Goal: Task Accomplishment & Management: Complete application form

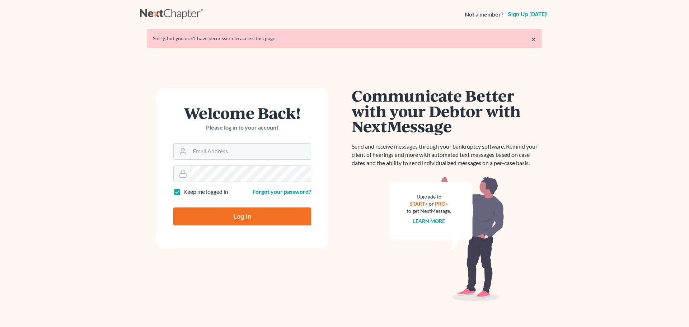
type input "[PERSON_NAME][EMAIL_ADDRESS][DOMAIN_NAME]"
drag, startPoint x: 0, startPoint y: 0, endPoint x: 230, endPoint y: 213, distance: 313.1
click at [230, 213] on input "Log In" at bounding box center [242, 216] width 138 height 18
type input "Thinking..."
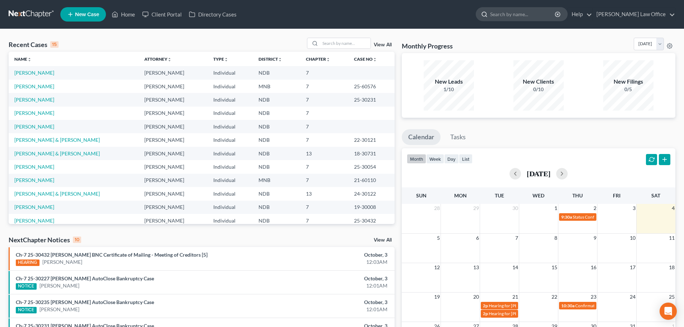
click at [514, 13] on input "search" at bounding box center [523, 14] width 66 height 13
type input "[PERSON_NAME]"
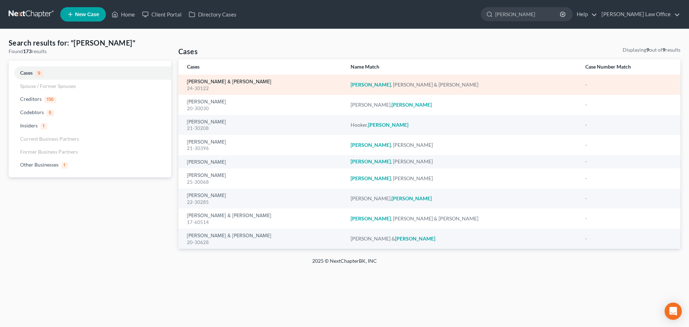
click at [227, 82] on link "[PERSON_NAME] & [PERSON_NAME]" at bounding box center [229, 81] width 84 height 5
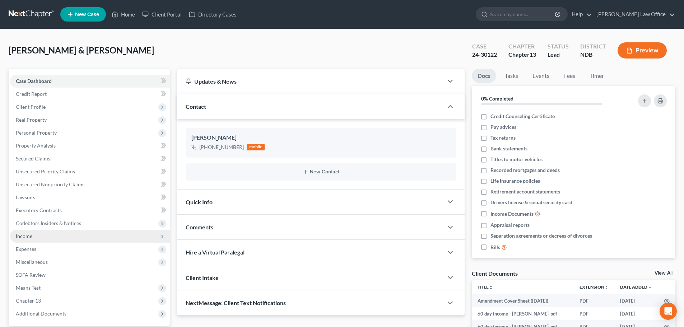
click at [31, 234] on span "Income" at bounding box center [24, 236] width 17 height 6
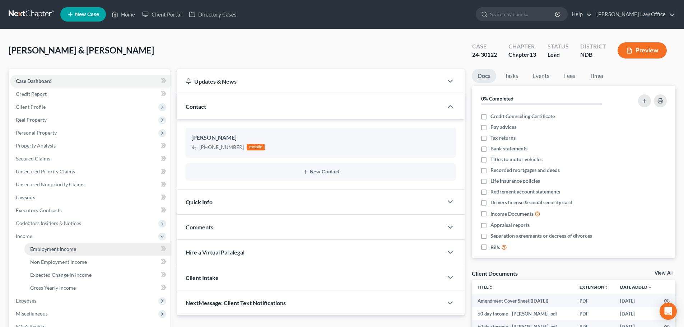
click at [44, 247] on span "Employment Income" at bounding box center [53, 249] width 46 height 6
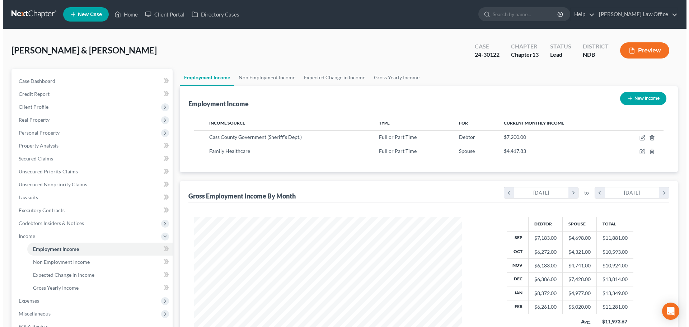
scroll to position [134, 282]
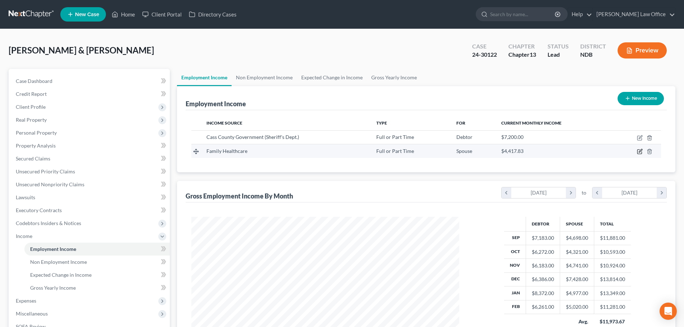
click at [638, 153] on icon "button" at bounding box center [640, 152] width 6 height 6
select select "0"
select select "29"
select select "2"
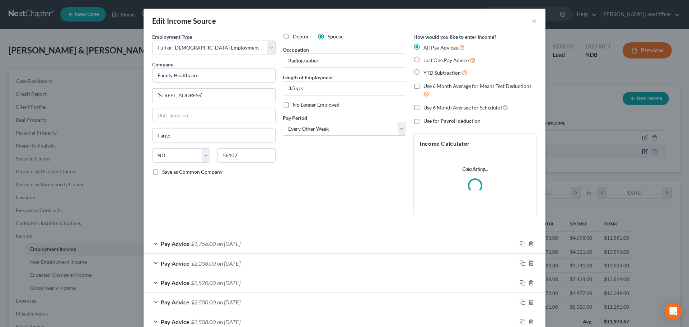
scroll to position [135, 285]
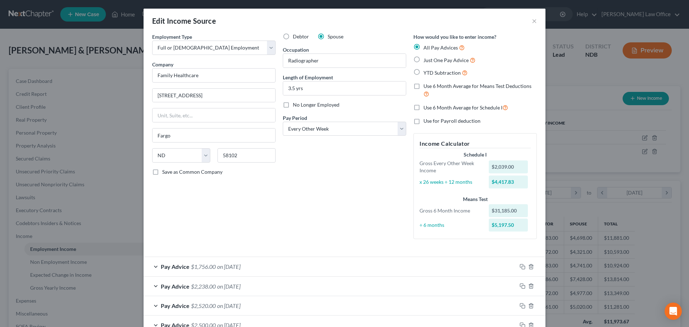
click at [293, 103] on label "No Longer Employed" at bounding box center [316, 104] width 47 height 7
click at [296, 103] on input "No Longer Employed" at bounding box center [298, 103] width 5 height 5
checkbox input "true"
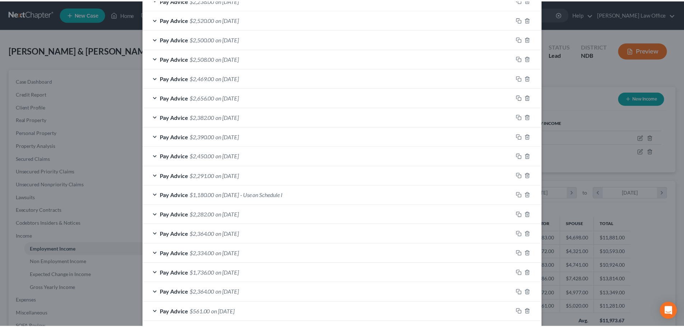
scroll to position [340, 0]
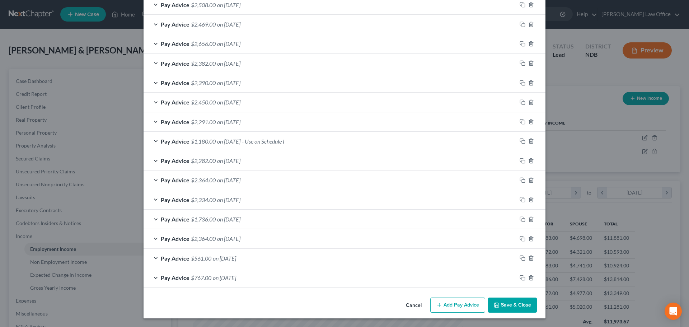
click at [521, 305] on button "Save & Close" at bounding box center [512, 305] width 49 height 15
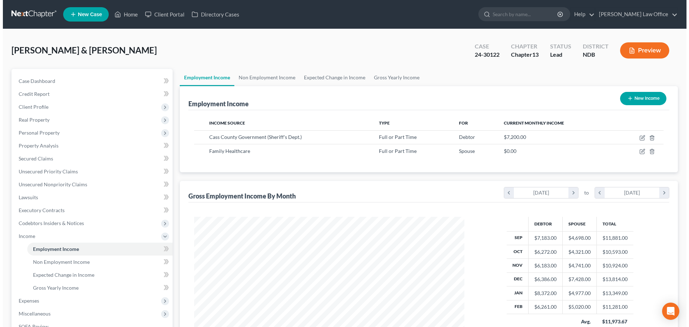
scroll to position [358777, 358629]
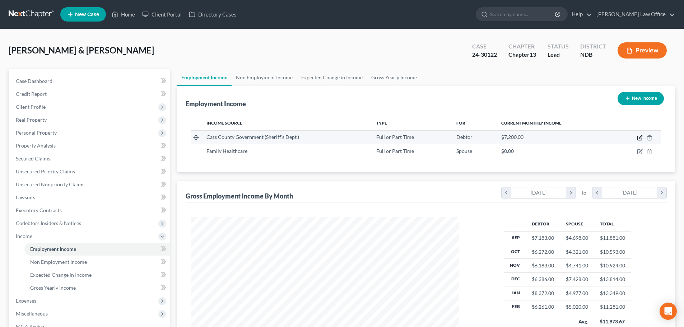
click at [637, 138] on icon "button" at bounding box center [639, 138] width 4 height 4
select select "0"
select select "29"
select select "0"
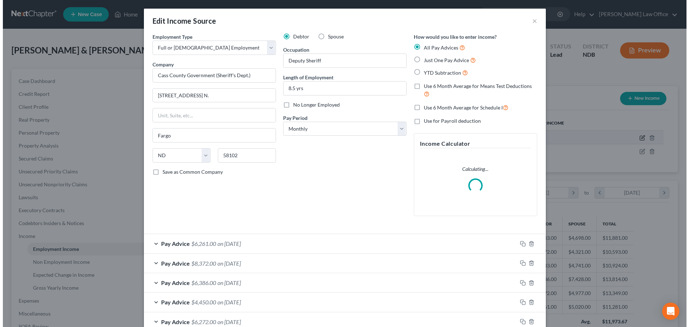
scroll to position [135, 285]
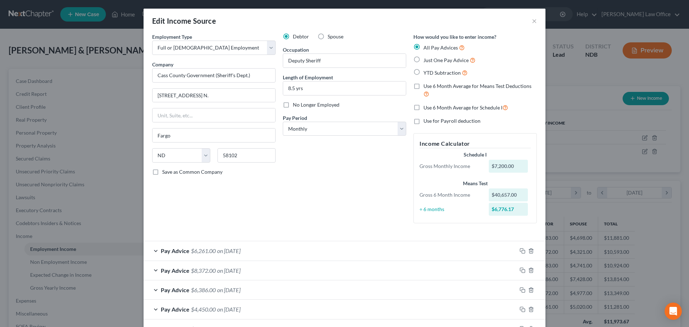
click at [217, 247] on span "on [DATE]" at bounding box center [228, 250] width 23 height 7
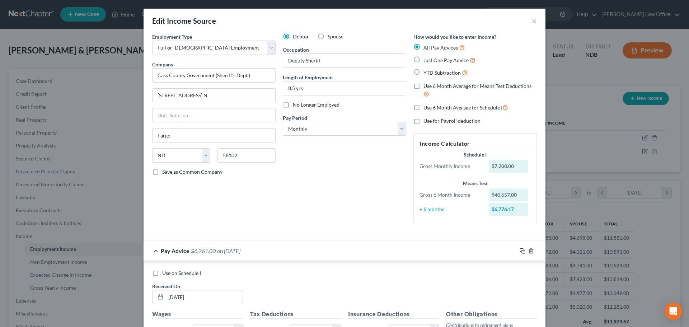
click at [522, 251] on rect "button" at bounding box center [523, 251] width 3 height 3
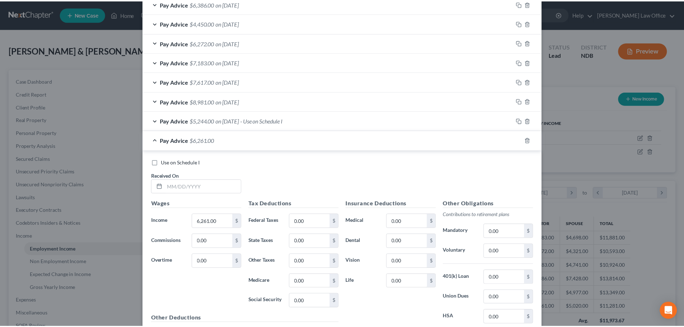
scroll to position [365, 0]
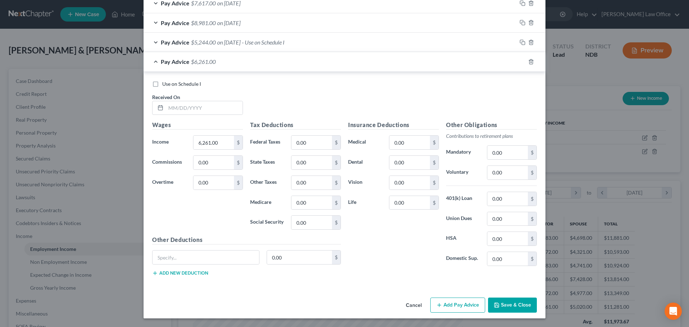
click at [205, 62] on span "$6,261.00" at bounding box center [203, 61] width 25 height 7
drag, startPoint x: 152, startPoint y: 82, endPoint x: 154, endPoint y: 90, distance: 8.1
click at [162, 83] on label "Use on Schedule I" at bounding box center [181, 83] width 39 height 7
click at [165, 83] on input "Use on Schedule I" at bounding box center [167, 82] width 5 height 5
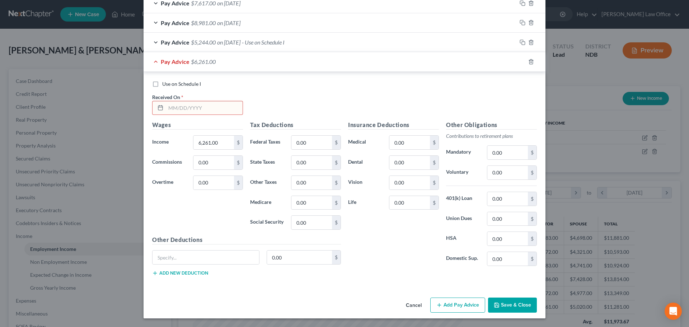
checkbox input "true"
click at [172, 111] on input "text" at bounding box center [204, 108] width 77 height 14
click at [418, 307] on button "Cancel" at bounding box center [413, 305] width 27 height 14
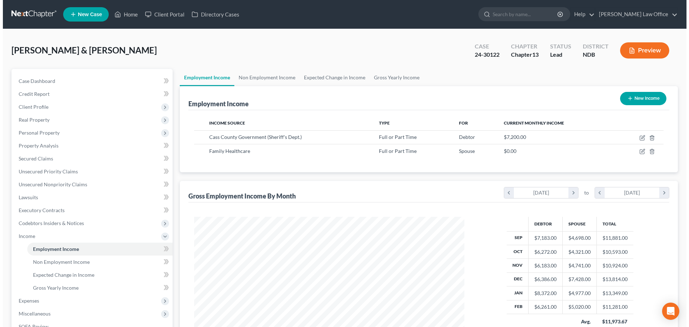
scroll to position [358777, 358629]
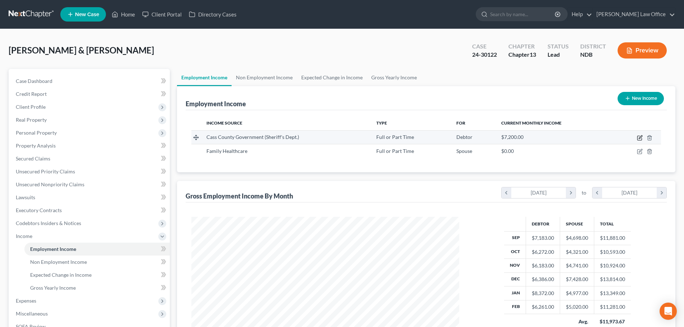
click at [639, 137] on icon "button" at bounding box center [640, 138] width 6 height 6
select select "0"
select select "29"
select select "0"
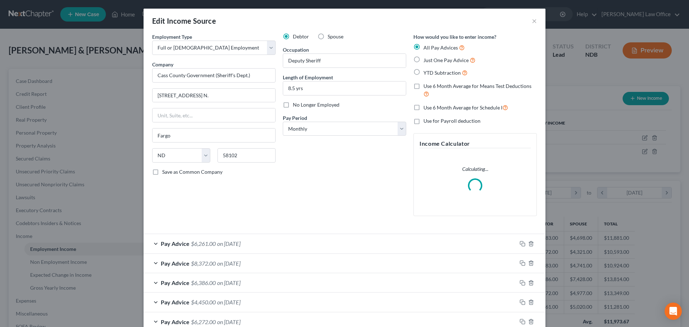
scroll to position [122, 0]
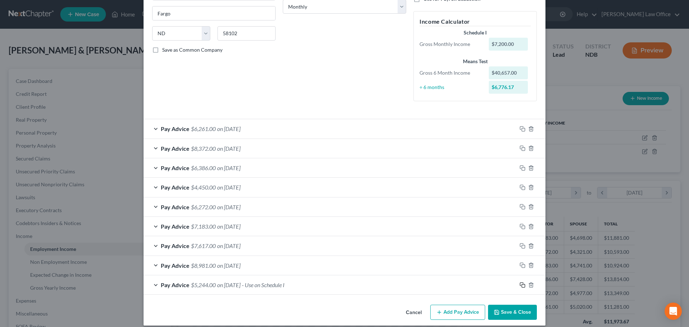
click at [520, 282] on icon "button" at bounding box center [521, 283] width 3 height 3
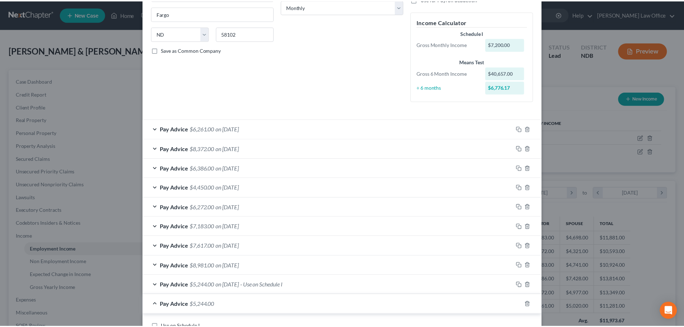
scroll to position [404, 0]
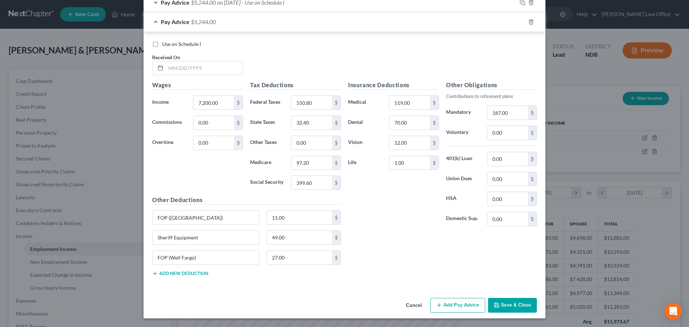
click at [162, 44] on label "Use on Schedule I" at bounding box center [181, 44] width 39 height 7
click at [165, 44] on input "Use on Schedule I" at bounding box center [167, 43] width 5 height 5
checkbox input "true"
click at [181, 74] on input "text" at bounding box center [204, 68] width 77 height 14
type input "[DATE]"
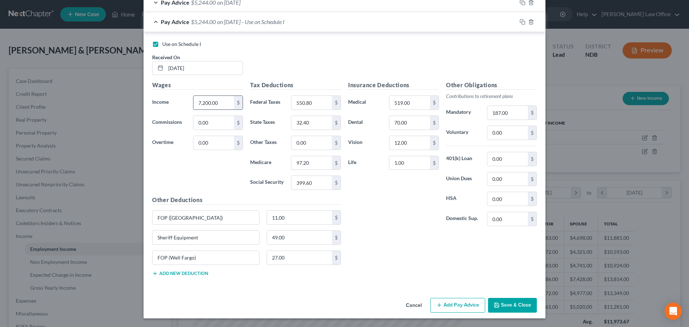
click at [224, 106] on input "7,200.00" at bounding box center [213, 103] width 41 height 14
click at [201, 103] on input "7,289" at bounding box center [213, 103] width 41 height 14
click at [218, 103] on input "7,893" at bounding box center [213, 103] width 41 height 14
click at [218, 103] on input "73,889" at bounding box center [213, 103] width 41 height 14
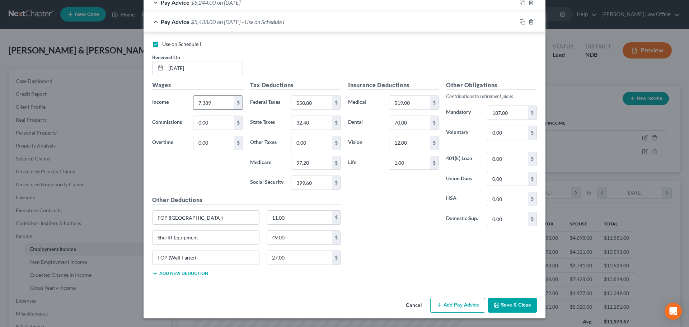
type input "7,389"
type input "565.93"
type input "36"
type input "98.78"
type input "413.83"
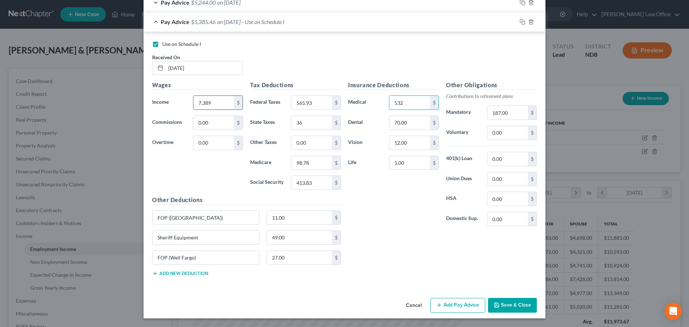
type input "532"
type input "11.84"
type input "0.78"
type input "202.34"
type input "145.79"
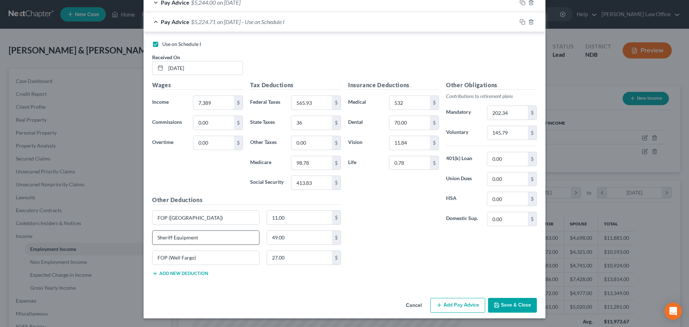
drag, startPoint x: 204, startPoint y: 238, endPoint x: 151, endPoint y: 233, distance: 53.0
click at [153, 233] on input "Sheriff Equipment" at bounding box center [206, 238] width 107 height 14
click at [172, 237] on input "text" at bounding box center [206, 238] width 107 height 14
paste input "FOP (Well Fargo)"
type input "FOP (Well Fargo)"
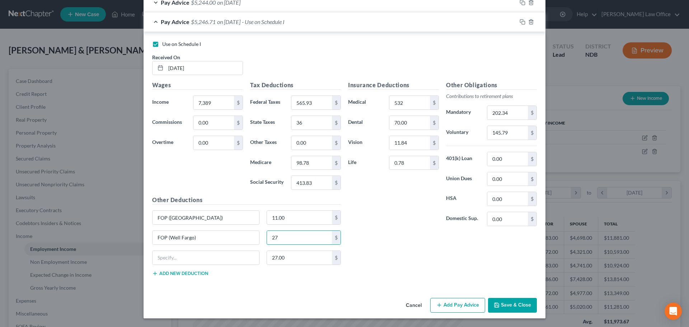
type input "27"
click at [503, 308] on button "Save & Close" at bounding box center [512, 305] width 49 height 15
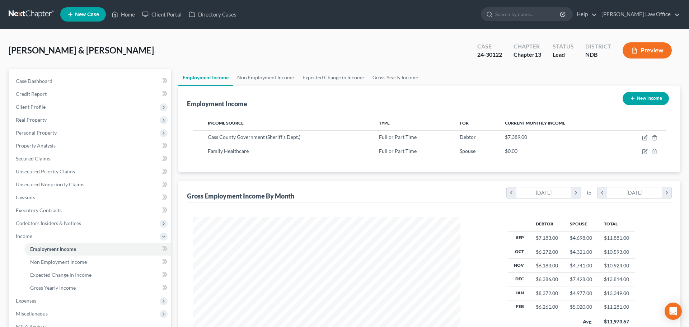
scroll to position [358777, 358629]
click at [637, 96] on button "New Income" at bounding box center [640, 98] width 46 height 13
select select "0"
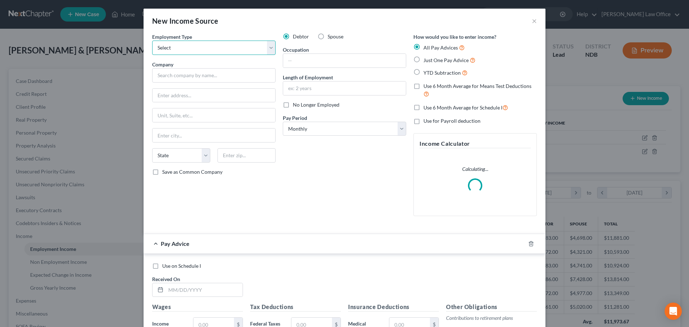
click at [268, 46] on select "Select Full or [DEMOGRAPHIC_DATA] Employment Self Employment" at bounding box center [213, 48] width 123 height 14
select select "0"
click at [152, 41] on select "Select Full or [DEMOGRAPHIC_DATA] Employment Self Employment" at bounding box center [213, 48] width 123 height 14
click at [328, 38] on label "Spouse" at bounding box center [336, 36] width 16 height 7
click at [331, 38] on input "Spouse" at bounding box center [333, 35] width 5 height 5
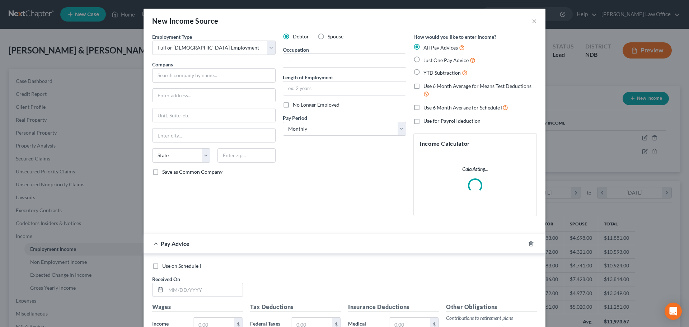
radio input "true"
click at [225, 74] on input "text" at bounding box center [213, 75] width 123 height 14
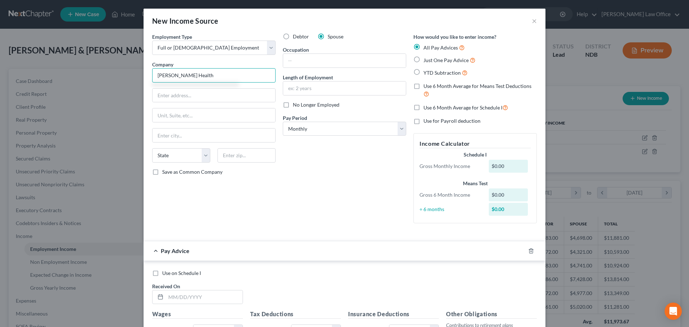
type input "[PERSON_NAME] Health"
type input "4 months"
click at [399, 127] on select "Select Monthly Twice Monthly Every Other Week Weekly" at bounding box center [344, 129] width 123 height 14
select select "2"
click at [283, 122] on select "Select Monthly Twice Monthly Every Other Week Weekly" at bounding box center [344, 129] width 123 height 14
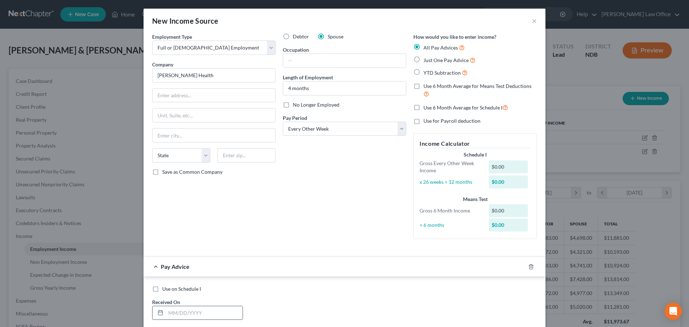
click at [168, 311] on input "text" at bounding box center [204, 313] width 77 height 14
click at [162, 289] on label "Use on Schedule I" at bounding box center [181, 288] width 39 height 7
click at [165, 289] on input "Use on Schedule I" at bounding box center [167, 287] width 5 height 5
checkbox input "true"
click at [180, 314] on input "text" at bounding box center [204, 313] width 77 height 14
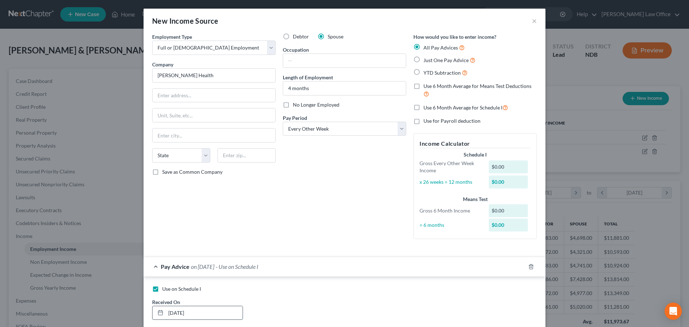
type input "[DATE]"
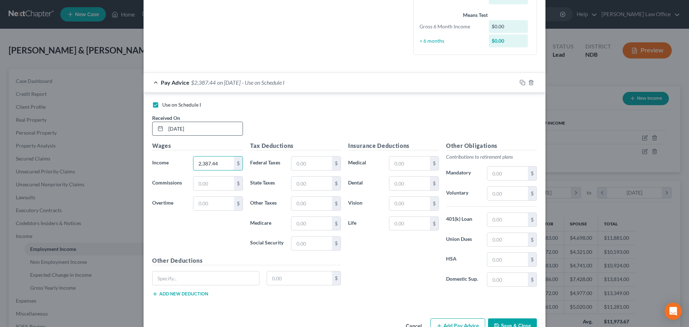
type input "2,387.44"
type input "157.53"
type input "45.24"
type input "193.45"
type input "41.55"
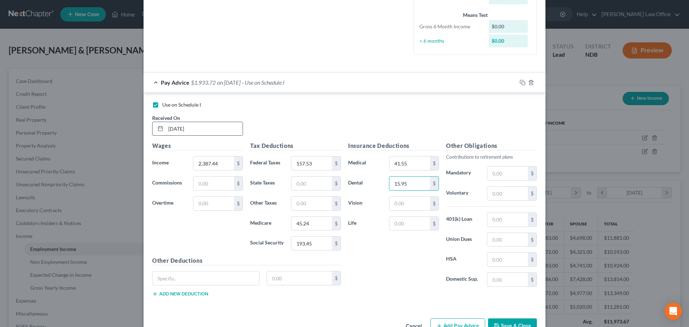
type input "15.95"
type input "13.85"
type input "11.01"
type input "128"
type input "10"
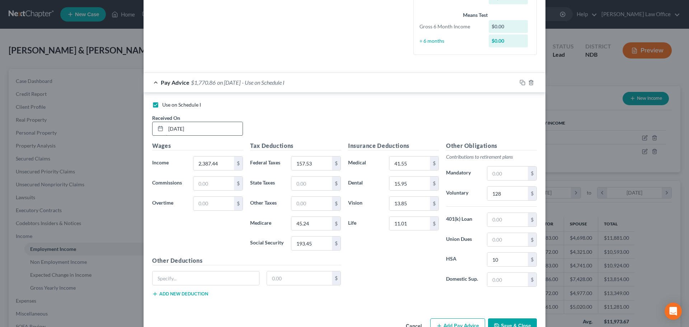
scroll to position [191, 0]
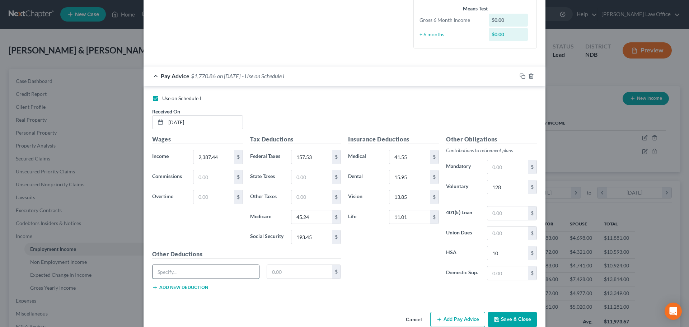
click at [192, 277] on input "text" at bounding box center [206, 272] width 107 height 14
type input "Accident Ins."
type input "3.06"
click at [186, 288] on button "Add new deduction" at bounding box center [180, 288] width 56 height 6
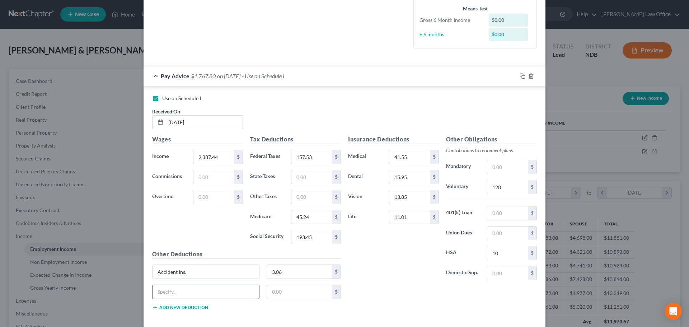
click at [184, 289] on input "text" at bounding box center [206, 292] width 107 height 14
type input "Dependent Life - Child"
type input "0.92"
type input "3,200"
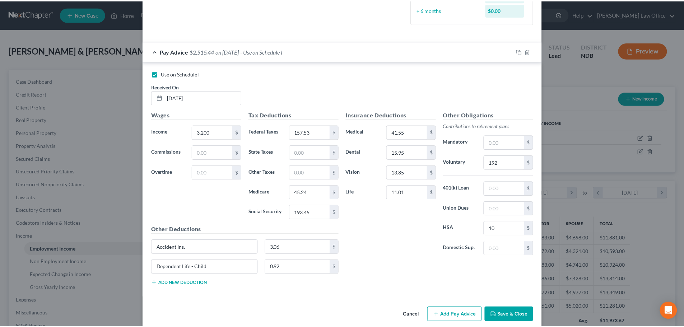
scroll to position [225, 0]
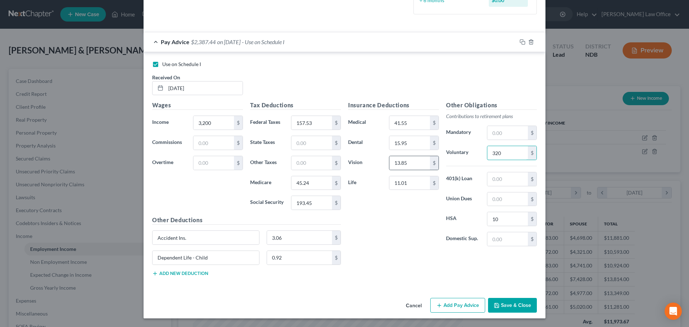
type input "320"
click at [509, 305] on button "Save & Close" at bounding box center [512, 305] width 49 height 15
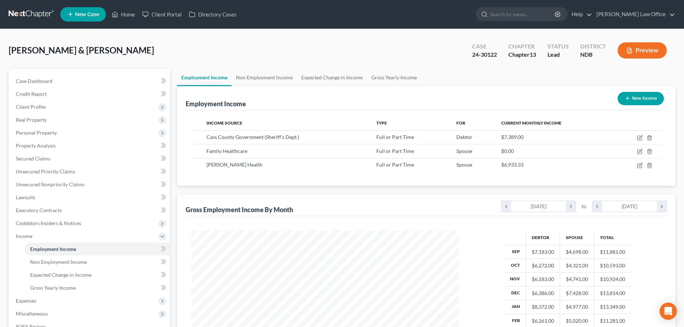
scroll to position [119, 0]
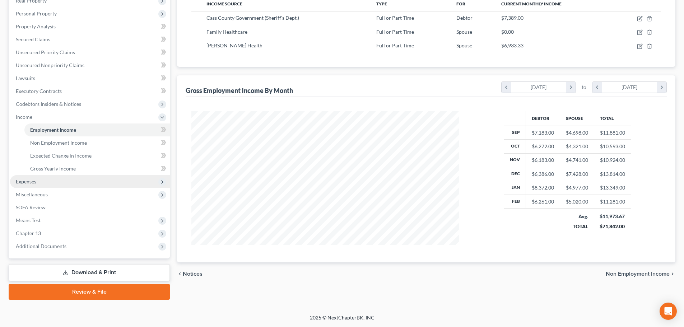
click at [49, 183] on span "Expenses" at bounding box center [90, 181] width 160 height 13
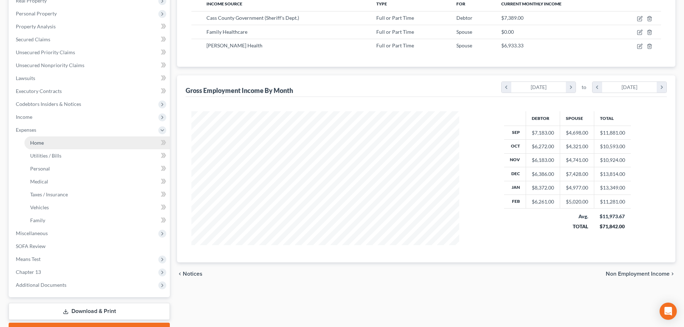
click at [48, 145] on link "Home" at bounding box center [96, 142] width 145 height 13
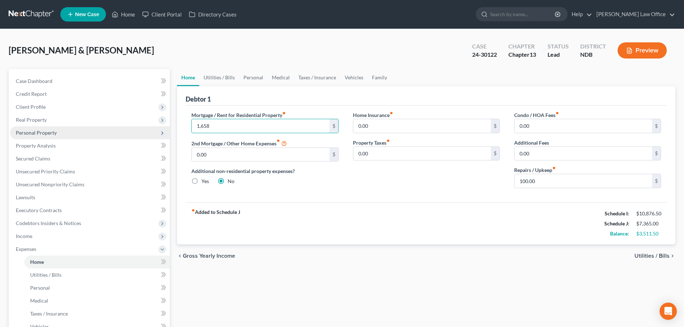
type input "1,658"
click at [203, 214] on strong "fiber_manual_record Added to Schedule J" at bounding box center [215, 224] width 49 height 30
click at [193, 254] on span "Gross Yearly Income" at bounding box center [209, 256] width 52 height 6
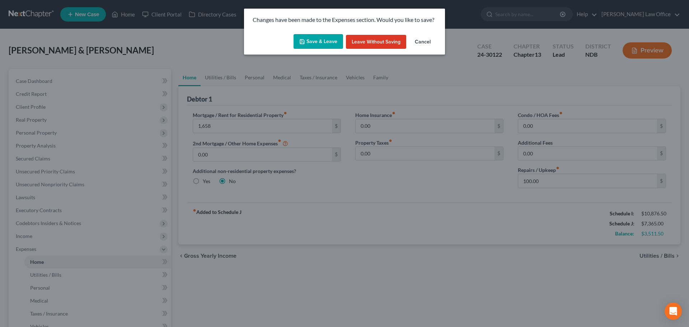
click at [355, 36] on button "Leave without Saving" at bounding box center [376, 42] width 60 height 14
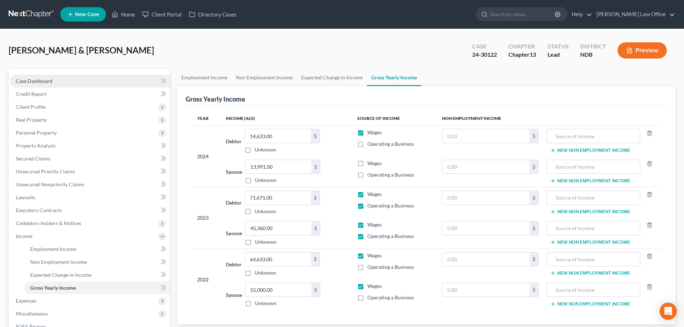
click at [37, 80] on span "Case Dashboard" at bounding box center [34, 81] width 37 height 6
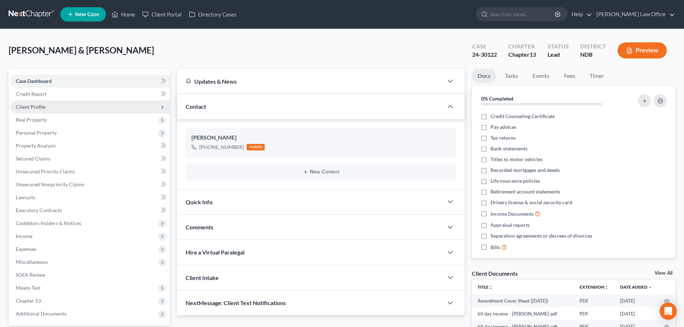
click at [20, 105] on span "Client Profile" at bounding box center [31, 107] width 30 height 6
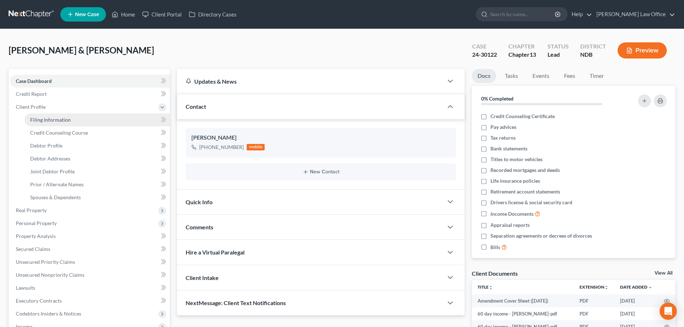
click at [52, 117] on span "Filing Information" at bounding box center [50, 120] width 41 height 6
select select "1"
select select "3"
select select "29"
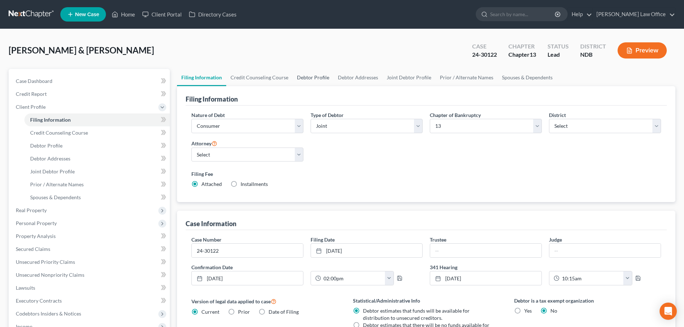
click at [313, 78] on link "Debtor Profile" at bounding box center [313, 77] width 41 height 17
select select "1"
select select "4"
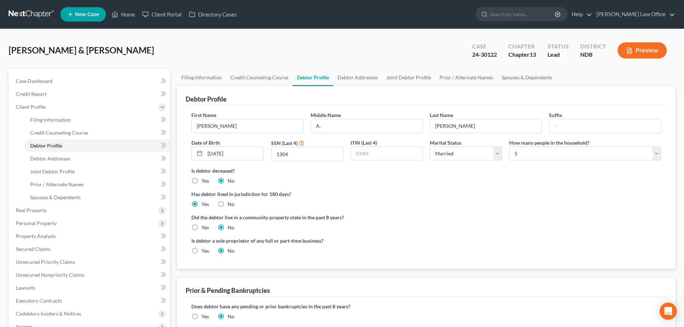
radio input "true"
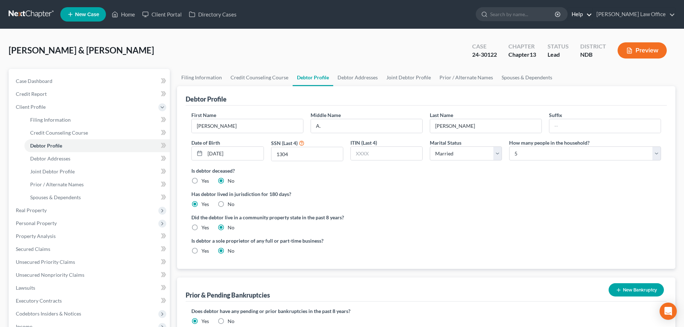
click at [582, 13] on link "Help" at bounding box center [580, 14] width 24 height 13
click at [563, 30] on link "Help Center" at bounding box center [563, 30] width 57 height 12
click at [401, 74] on link "Joint Debtor Profile" at bounding box center [408, 77] width 53 height 17
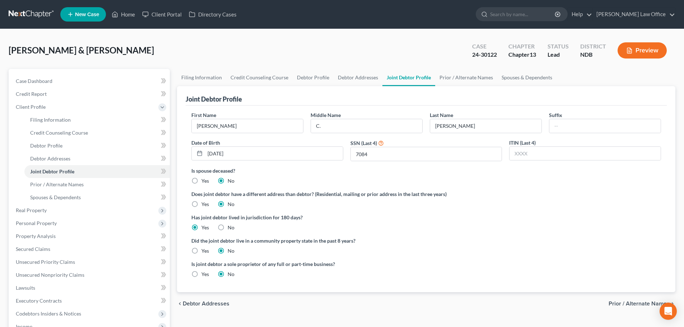
click at [201, 204] on label "Yes" at bounding box center [205, 204] width 8 height 7
click at [204, 204] on input "Yes" at bounding box center [206, 203] width 5 height 5
radio input "true"
radio input "false"
click at [615, 304] on span "Joint Debtor Addresses" at bounding box center [639, 304] width 61 height 6
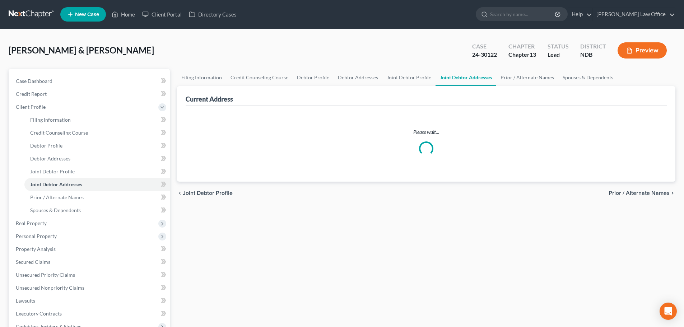
select select "0"
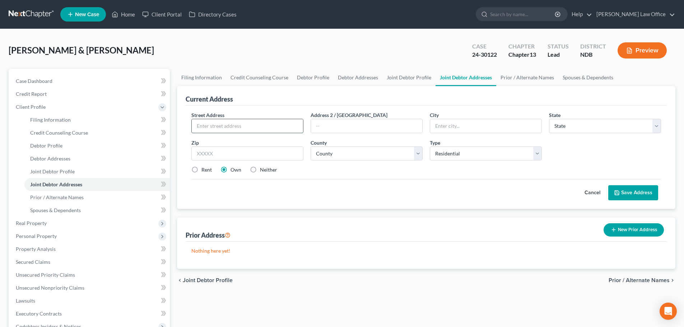
click at [226, 128] on input "text" at bounding box center [247, 126] width 111 height 14
type input "[STREET_ADDRESS] E."
type input "West Fargo"
select select "29"
type input "58078"
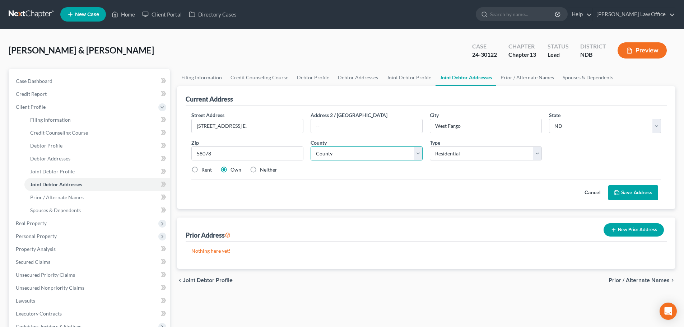
click at [362, 153] on select "County [GEOGRAPHIC_DATA] [GEOGRAPHIC_DATA] [GEOGRAPHIC_DATA] [GEOGRAPHIC_DATA] …" at bounding box center [366, 153] width 112 height 14
select select "8"
click at [310, 146] on select "County [GEOGRAPHIC_DATA] [GEOGRAPHIC_DATA] [GEOGRAPHIC_DATA] [GEOGRAPHIC_DATA] …" at bounding box center [366, 153] width 112 height 14
click at [459, 151] on select "Select Residential Mailing Rental Business" at bounding box center [486, 153] width 112 height 14
click at [430, 146] on select "Select Residential Mailing Rental Business" at bounding box center [486, 153] width 112 height 14
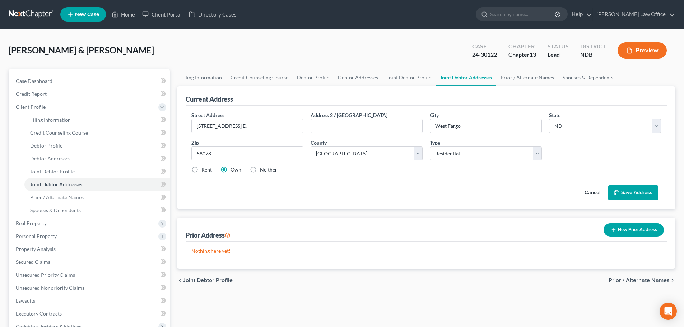
click at [635, 194] on button "Save Address" at bounding box center [633, 192] width 50 height 15
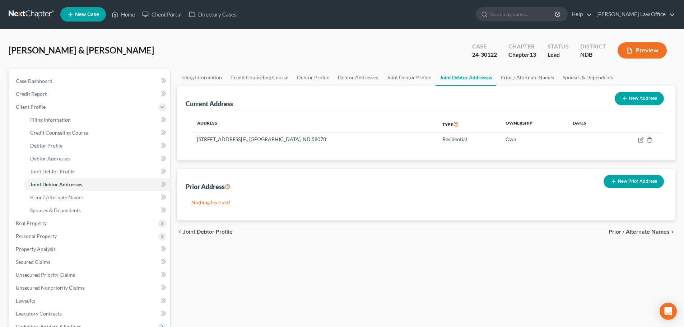
scroll to position [171, 0]
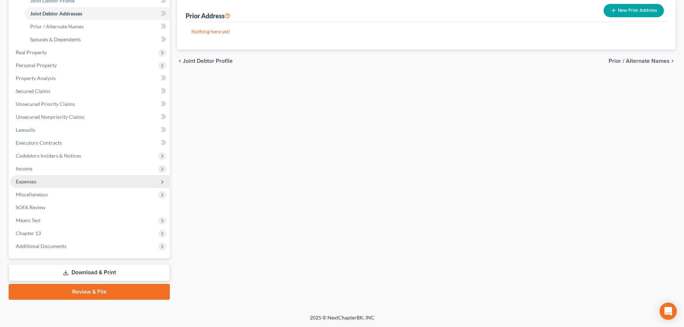
click at [16, 181] on span "Expenses" at bounding box center [26, 181] width 20 height 6
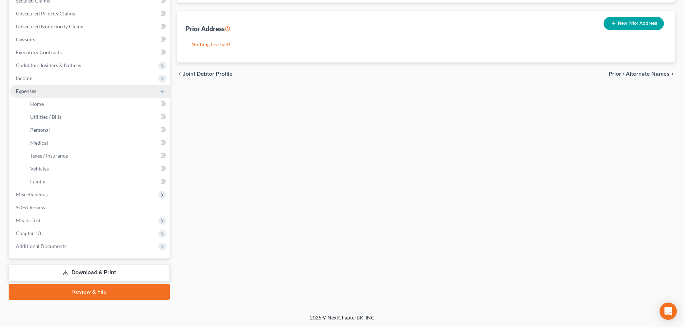
scroll to position [158, 0]
click at [42, 103] on span "Home" at bounding box center [37, 104] width 14 height 6
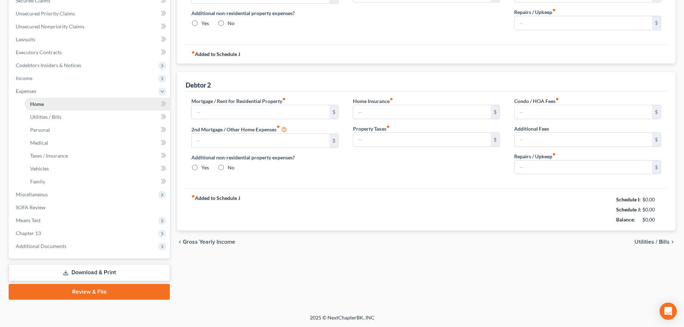
scroll to position [55, 0]
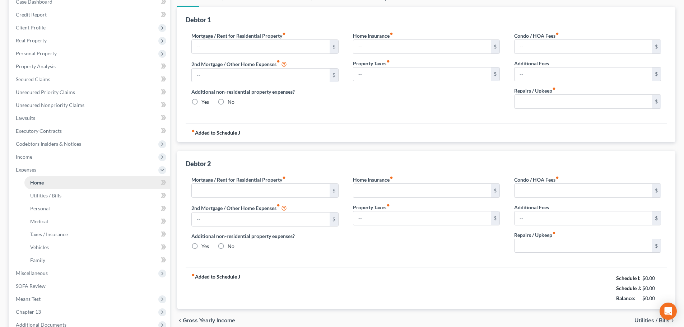
type input "1,658.00"
type input "0.00"
radio input "true"
type input "0.00"
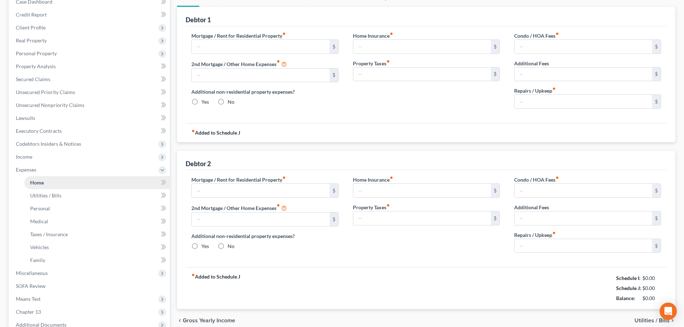
type input "0.00"
type input "100.00"
type input "0.00"
radio input "true"
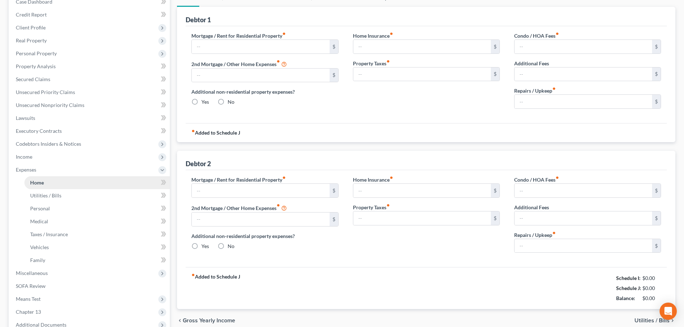
type input "0.00"
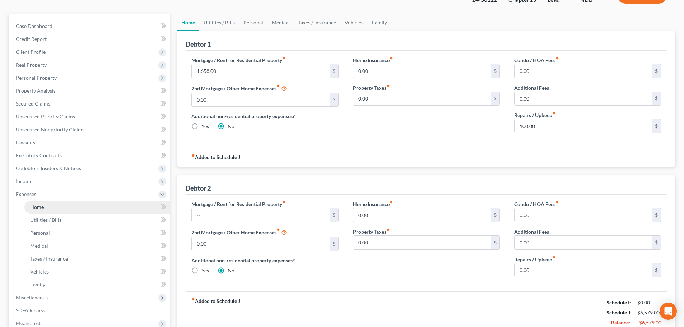
scroll to position [0, 0]
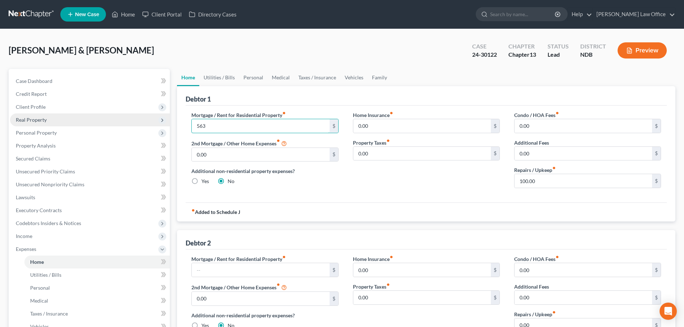
type input "563"
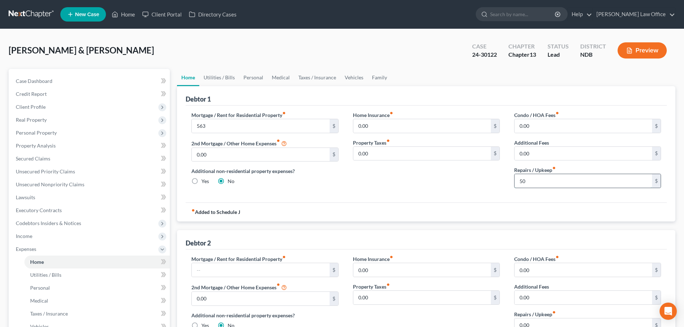
type input "50"
type input "1,100"
type input "500"
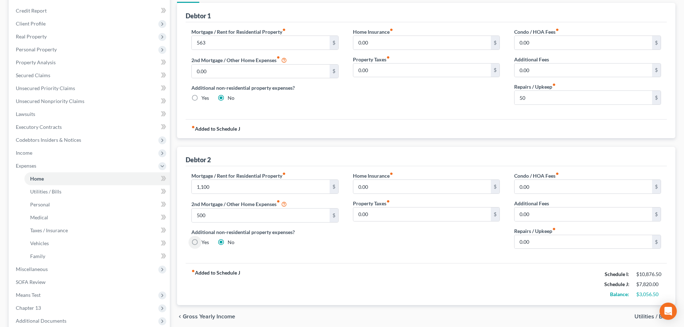
scroll to position [86, 0]
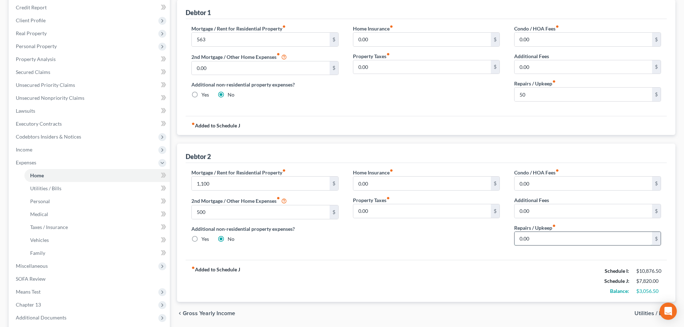
click at [556, 240] on input "0.00" at bounding box center [582, 239] width 137 height 14
type input "100"
click at [201, 240] on label "Yes" at bounding box center [205, 238] width 8 height 7
click at [204, 240] on input "Yes" at bounding box center [206, 237] width 5 height 5
radio input "true"
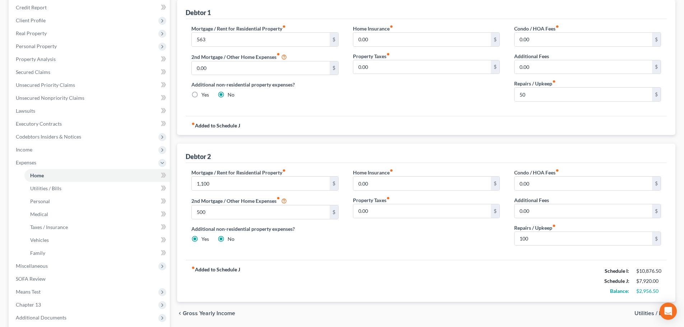
radio input "false"
type input "563.00"
type input "50.00"
type input "1,100.00"
type input "500.00"
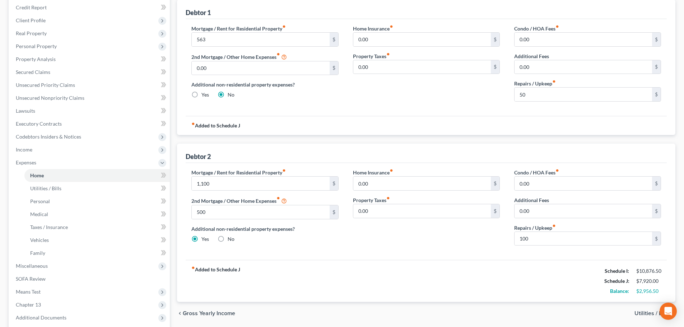
type input "100.00"
click at [228, 240] on label "No" at bounding box center [231, 238] width 7 height 7
click at [230, 240] on input "No" at bounding box center [232, 237] width 5 height 5
radio input "true"
radio input "false"
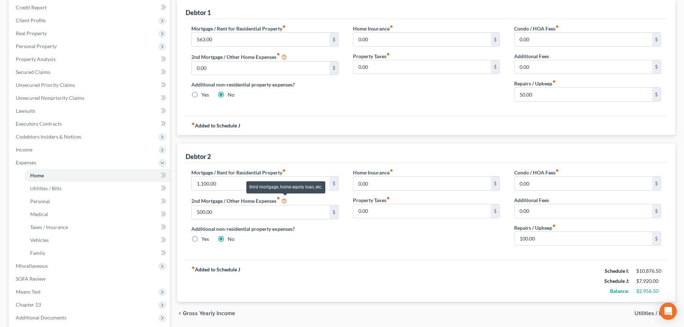
click at [286, 199] on icon at bounding box center [284, 200] width 6 height 7
click at [201, 240] on label "Yes" at bounding box center [205, 238] width 8 height 7
click at [204, 240] on input "Yes" at bounding box center [206, 237] width 5 height 5
radio input "true"
click at [228, 238] on label "No" at bounding box center [231, 238] width 7 height 7
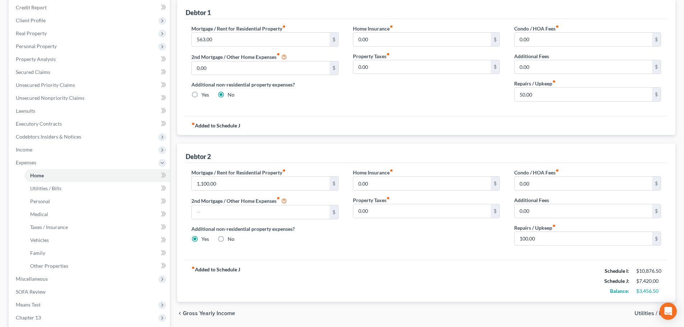
click at [230, 238] on input "No" at bounding box center [232, 237] width 5 height 5
radio input "true"
radio input "false"
click at [641, 313] on span "Utilities / Bills" at bounding box center [651, 313] width 35 height 6
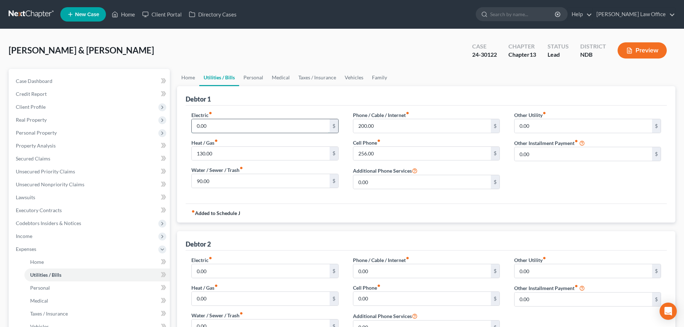
click at [229, 128] on input "0.00" at bounding box center [260, 126] width 137 height 14
type input "96"
type input "116"
type input "60"
type input "36"
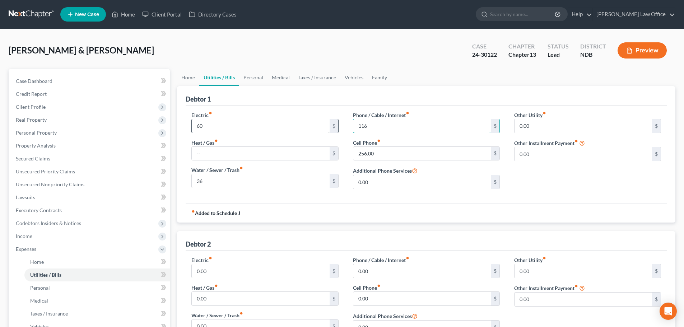
type input "116"
type input "0"
type input "110"
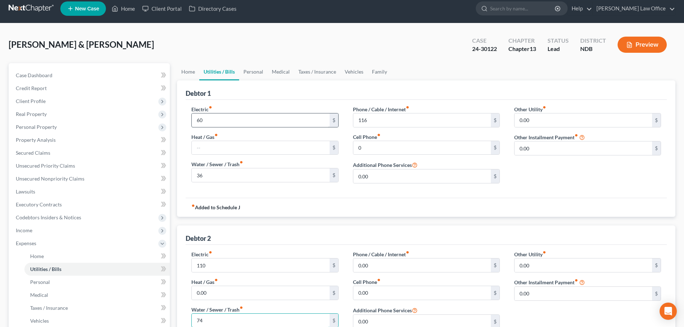
type input "74"
type input "234"
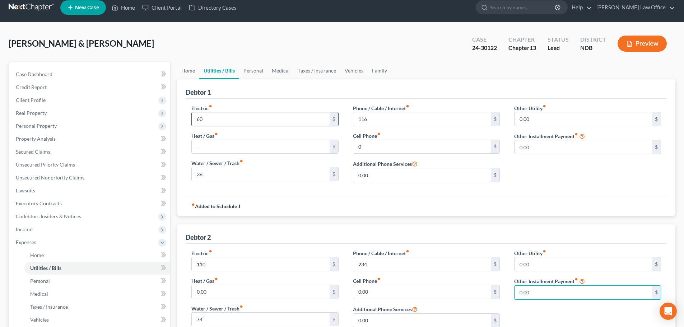
scroll to position [158, 0]
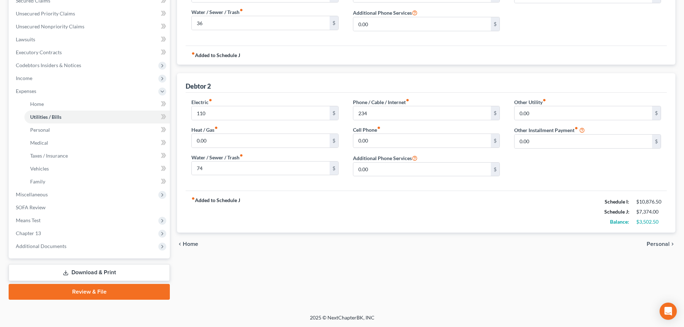
click at [656, 241] on span "Personal" at bounding box center [657, 244] width 23 height 6
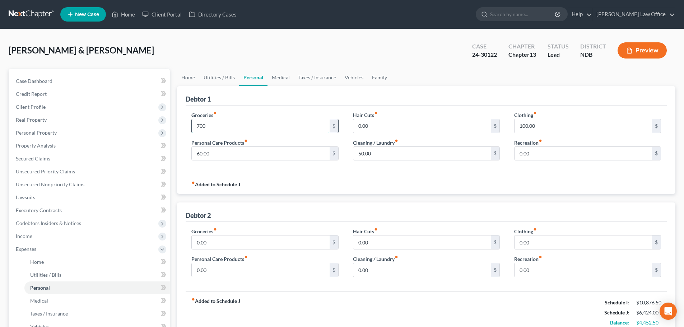
type input "700"
type input "60"
type input "100"
type input "0"
type input "1,300"
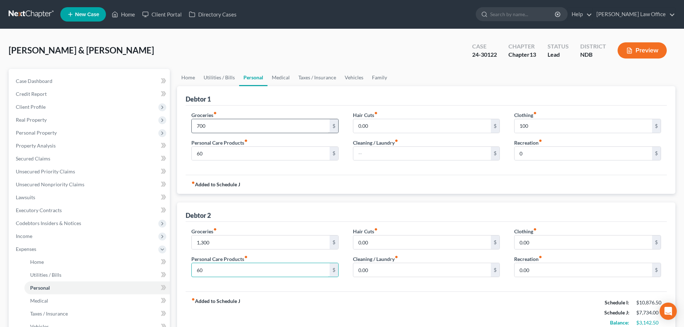
type input "60"
type input "150"
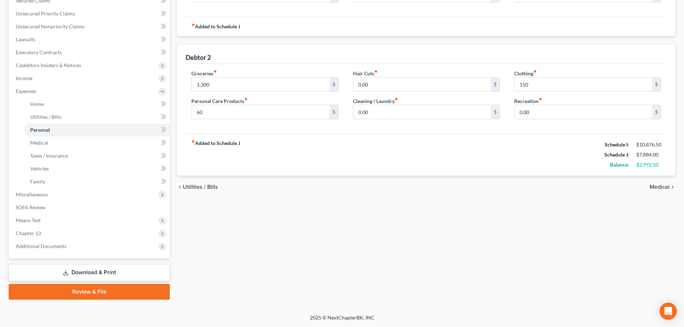
click at [655, 188] on span "Medical" at bounding box center [659, 187] width 20 height 6
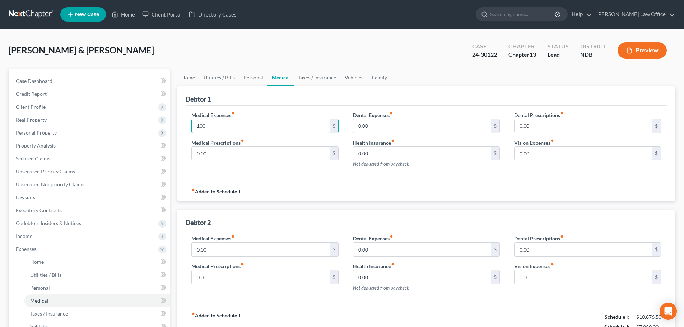
type input "100"
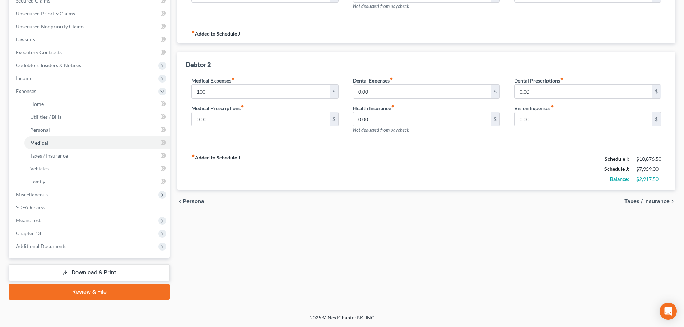
click at [636, 202] on span "Taxes / Insurance" at bounding box center [646, 201] width 45 height 6
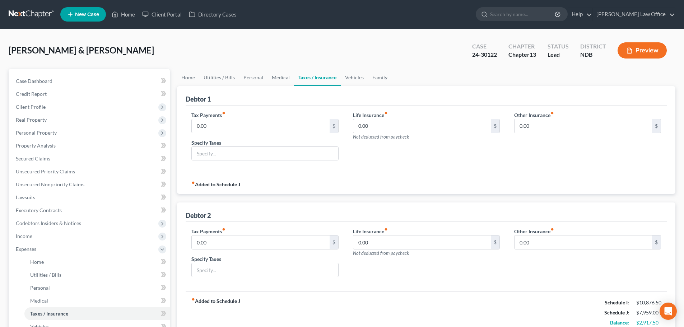
scroll to position [158, 0]
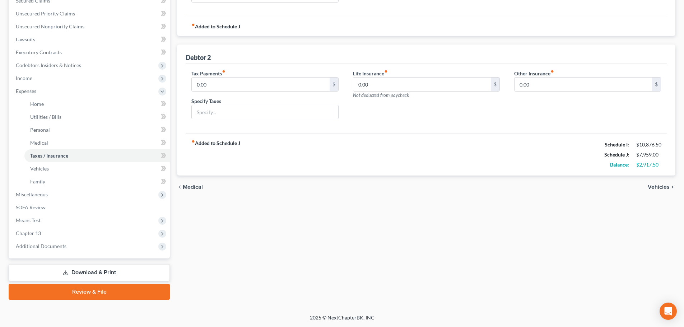
click at [653, 188] on span "Vehicles" at bounding box center [658, 187] width 22 height 6
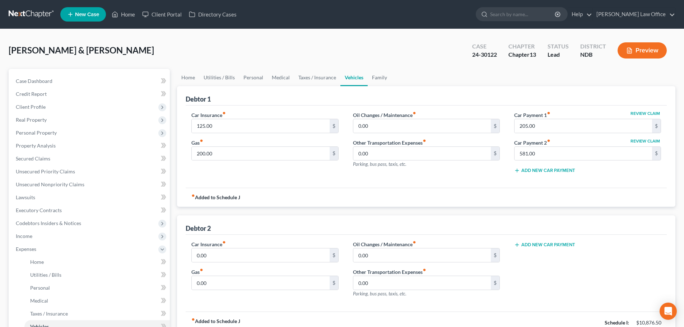
scroll to position [158, 0]
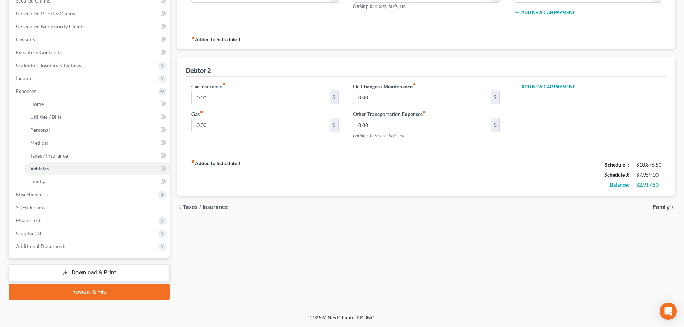
click at [653, 205] on span "Family" at bounding box center [660, 207] width 17 height 6
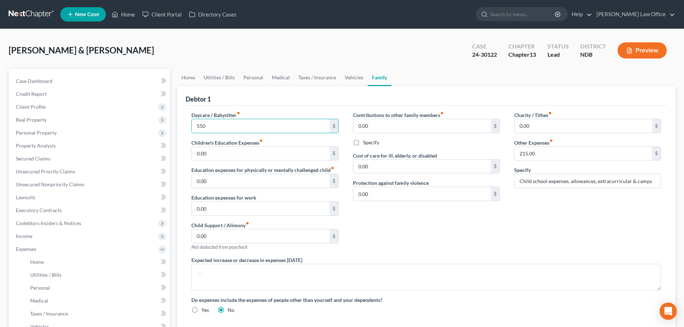
type input "550"
click at [544, 153] on input "215.00" at bounding box center [582, 154] width 137 height 14
type input "125"
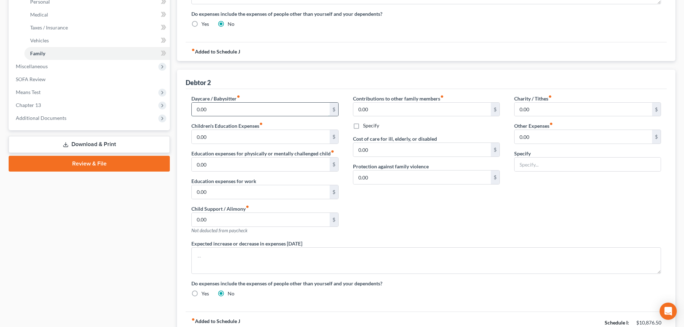
click at [217, 111] on input "0.00" at bounding box center [260, 110] width 137 height 14
click at [269, 109] on input "0.00" at bounding box center [260, 110] width 137 height 14
type input "0.00"
click at [549, 163] on input "text" at bounding box center [587, 165] width 146 height 14
type input "C"
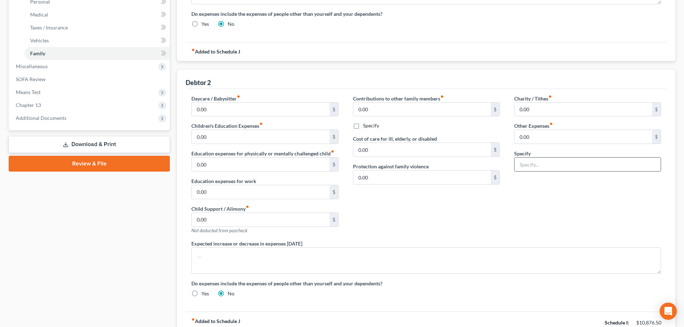
click at [570, 163] on input "text" at bounding box center [587, 165] width 146 height 14
type input "Child school expenses, allowances, extracurricular and camps"
type input "125"
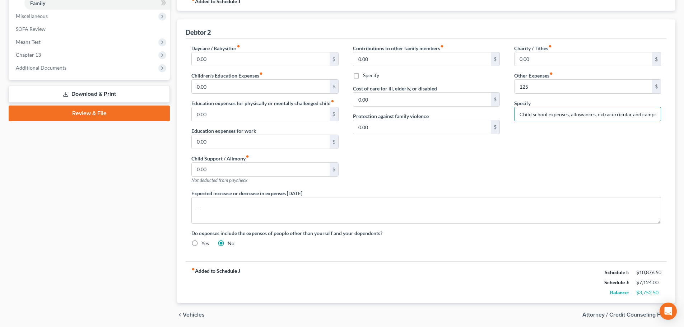
scroll to position [363, 0]
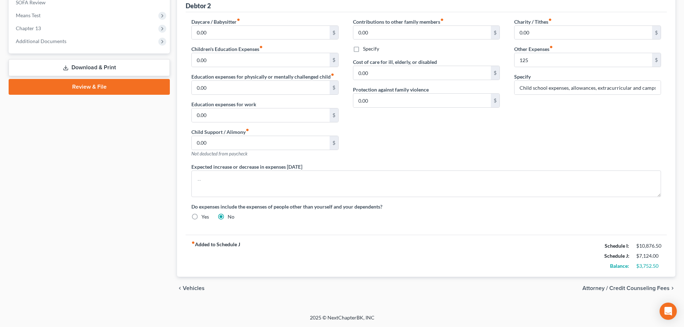
click at [190, 287] on span "Vehicles" at bounding box center [194, 288] width 22 height 6
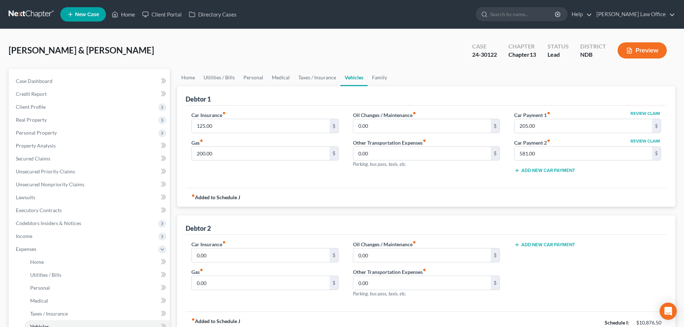
click at [190, 287] on div "Car Insurance fiber_manual_record 0.00 $ Gas fiber_manual_record 0.00 $" at bounding box center [264, 271] width 161 height 62
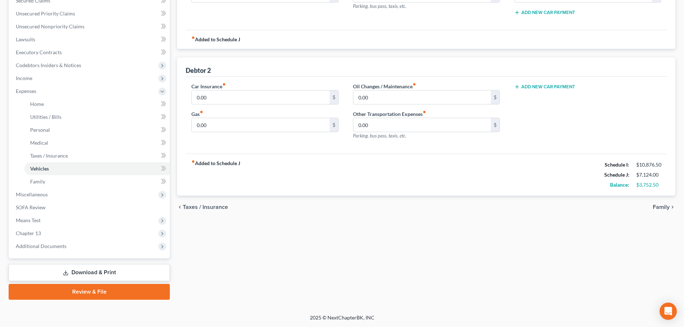
click at [206, 208] on span "Taxes / Insurance" at bounding box center [205, 207] width 45 height 6
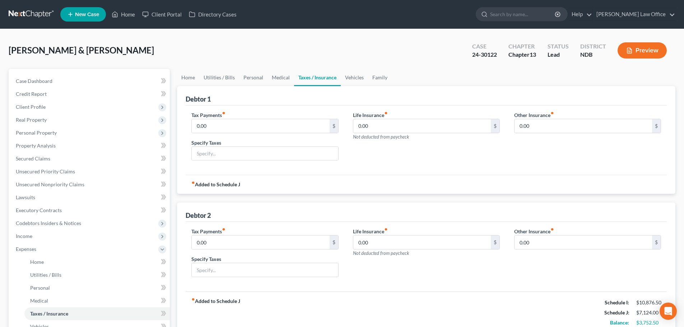
scroll to position [158, 0]
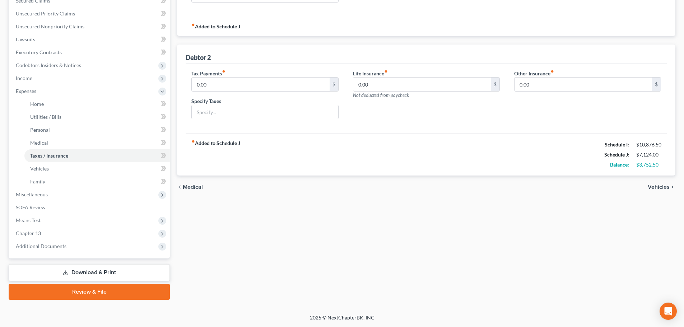
click at [655, 185] on span "Vehicles" at bounding box center [658, 187] width 22 height 6
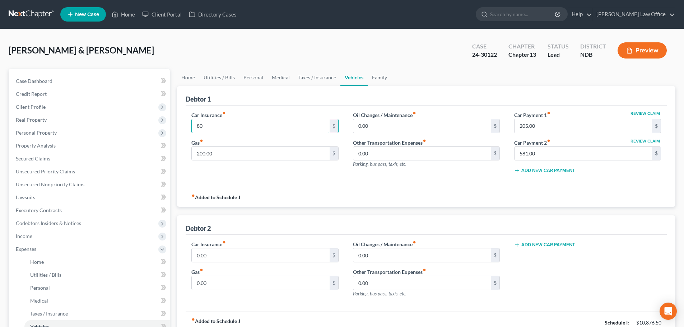
type input "80"
type input "100"
click at [572, 126] on input "205.00" at bounding box center [582, 126] width 137 height 14
type input "205.0"
click at [236, 250] on input "0.00" at bounding box center [260, 255] width 137 height 14
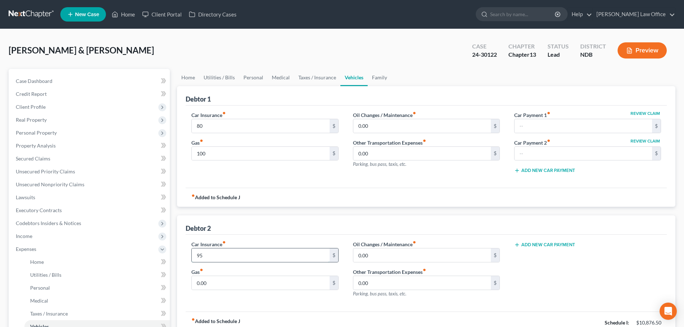
type input "95"
type input "100"
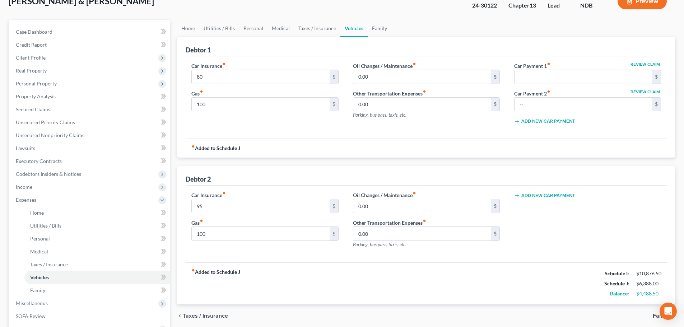
scroll to position [50, 0]
click at [552, 193] on button "Add New Car Payment" at bounding box center [544, 195] width 61 height 6
click at [552, 198] on div "$" at bounding box center [581, 205] width 134 height 14
click at [548, 209] on input "text" at bounding box center [576, 205] width 125 height 14
type input "581"
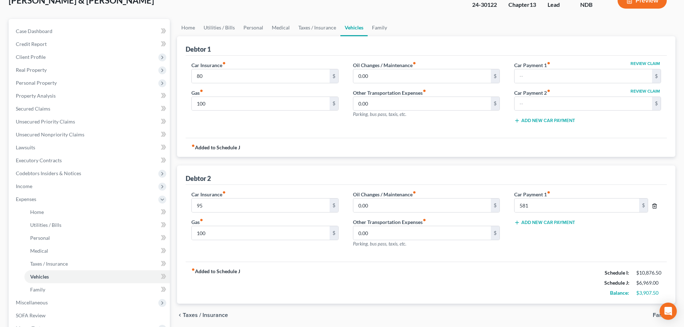
scroll to position [158, 0]
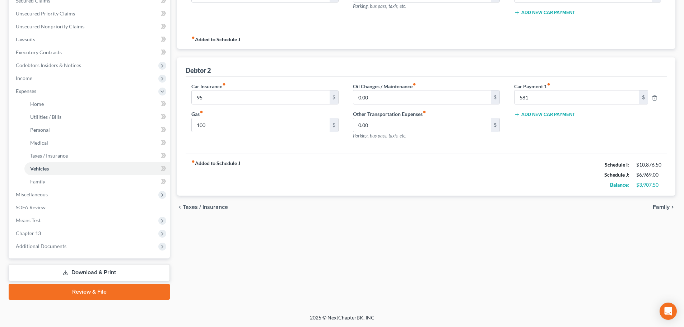
click at [660, 207] on span "Family" at bounding box center [660, 207] width 17 height 6
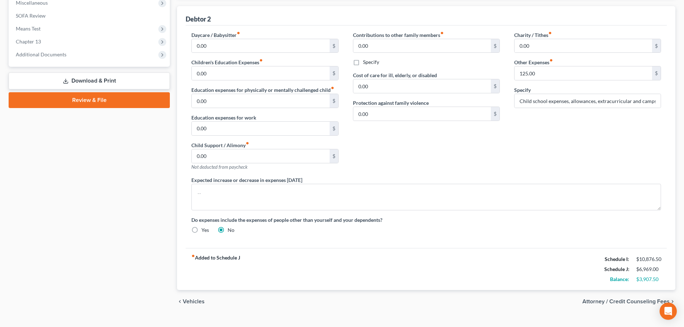
scroll to position [363, 0]
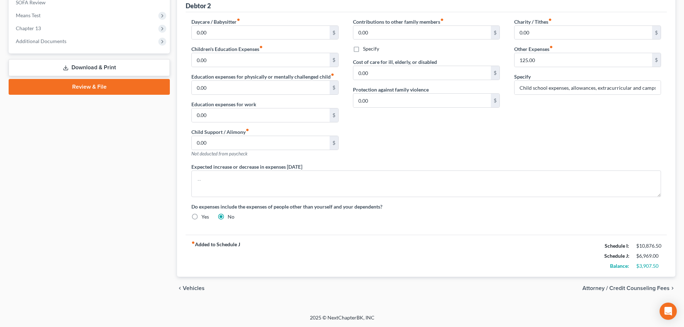
click at [195, 287] on span "Vehicles" at bounding box center [194, 288] width 22 height 6
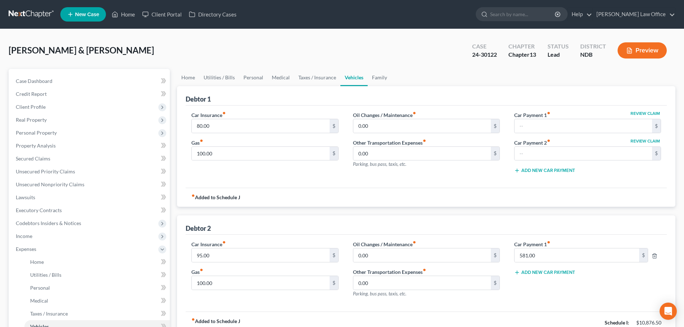
scroll to position [158, 0]
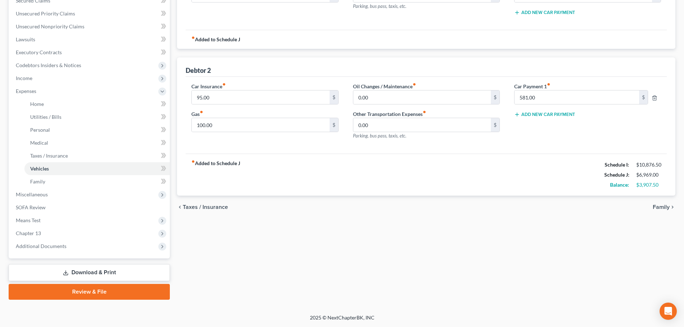
click at [667, 207] on span "Family" at bounding box center [660, 207] width 17 height 6
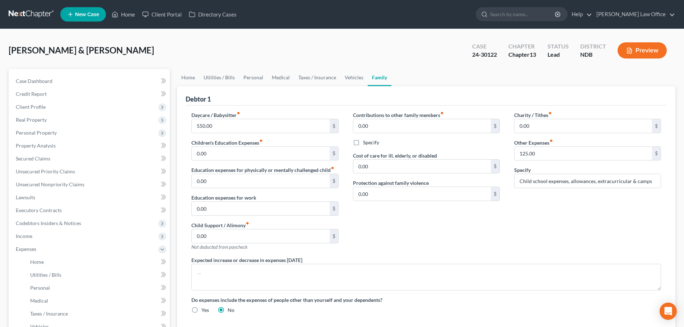
scroll to position [286, 0]
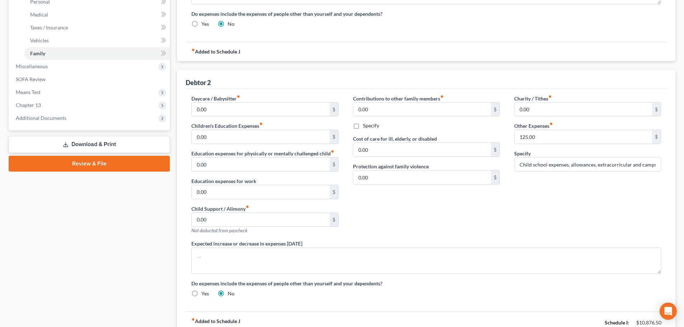
click at [601, 186] on div "Charity / Tithes fiber_manual_record 0.00 $ Other Expenses fiber_manual_record …" at bounding box center [587, 167] width 161 height 145
click at [215, 107] on input "0.00" at bounding box center [260, 110] width 137 height 14
click at [229, 106] on input "0.00" at bounding box center [260, 110] width 137 height 14
drag, startPoint x: 229, startPoint y: 106, endPoint x: 182, endPoint y: 105, distance: 47.0
click at [182, 105] on div "Debtor 2 Daycare / Babysitter fiber_manual_record 0.00 $ Children's Education E…" at bounding box center [426, 212] width 498 height 284
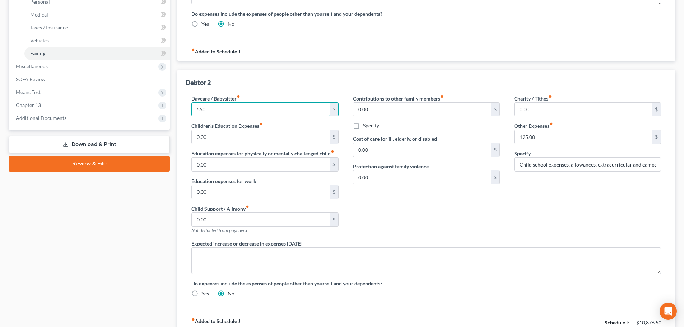
type input "550"
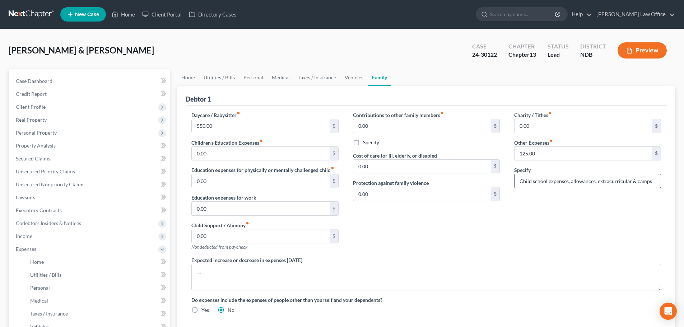
click at [572, 182] on input "Child school expenses, allowances, extracurricular & camps" at bounding box center [587, 181] width 146 height 14
drag, startPoint x: 567, startPoint y: 182, endPoint x: 596, endPoint y: 181, distance: 28.7
click at [596, 181] on input "Child school expenses, allowances, extracurricular & camps" at bounding box center [587, 181] width 146 height 14
click at [599, 180] on input "Child school expenses (125)," at bounding box center [587, 181] width 146 height 14
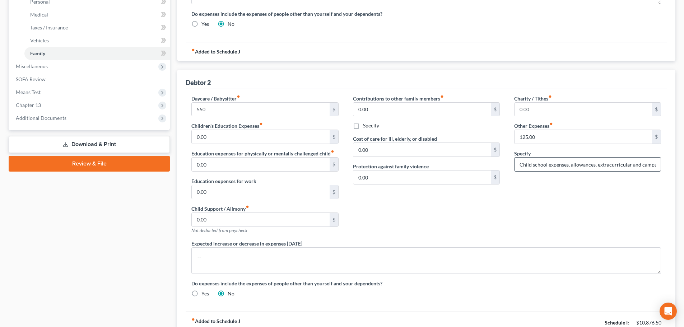
type input "Child school expenses (125), pets (100)"
click at [574, 167] on input "Child school expenses, allowances, extracurricular and camps" at bounding box center [587, 165] width 146 height 14
drag, startPoint x: 566, startPoint y: 163, endPoint x: 653, endPoint y: 163, distance: 86.9
click at [653, 163] on input "Child school expenses, allowances, extracurricular and camps" at bounding box center [587, 165] width 146 height 14
type input "Child school expenses (125), pets (100)"
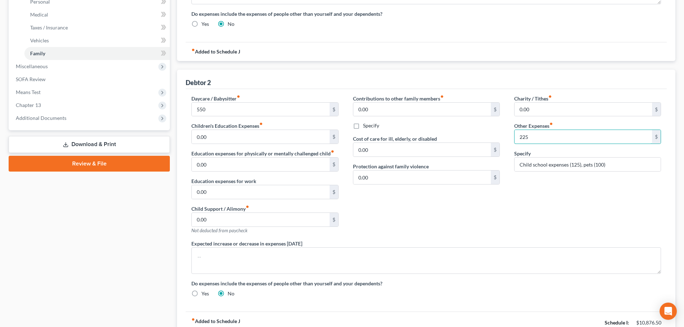
type input "225"
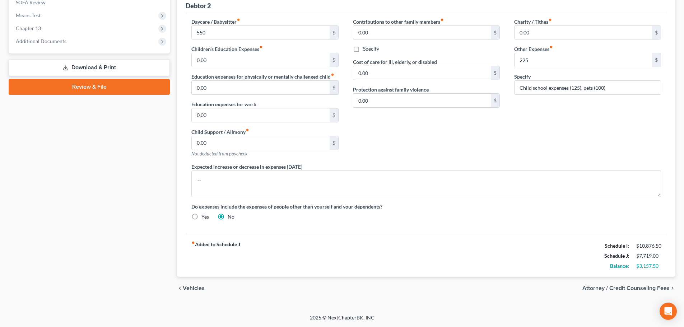
click at [644, 288] on span "Attorney / Credit Counseling Fees" at bounding box center [625, 288] width 87 height 6
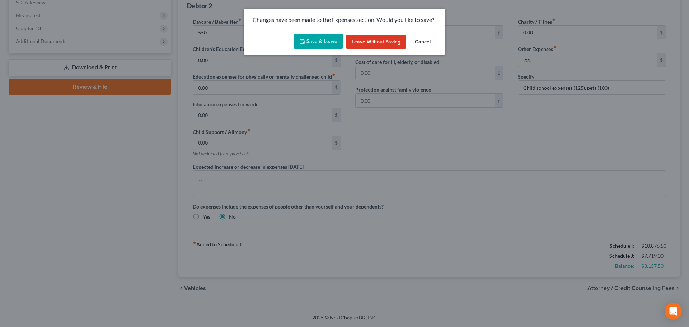
click at [313, 40] on button "Save & Leave" at bounding box center [319, 41] width 50 height 15
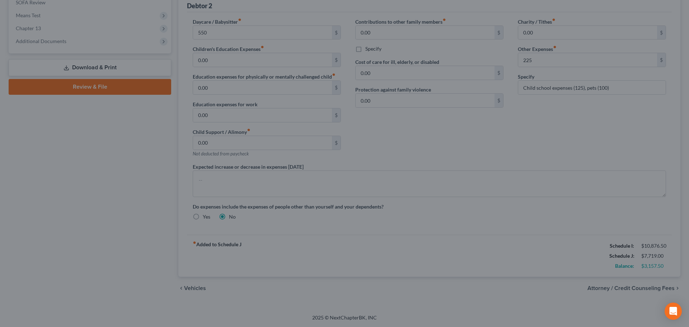
type input "225.00"
type input "550.00"
type input "225.00"
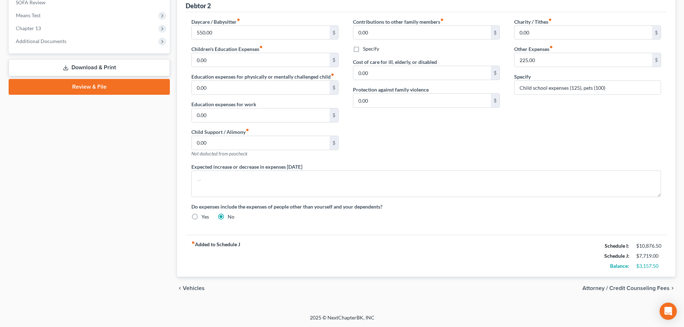
scroll to position [132, 0]
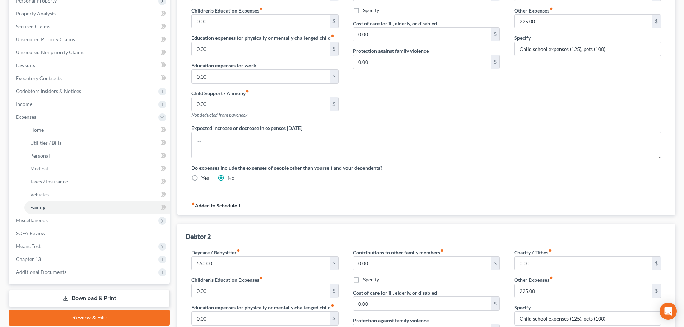
select select "1"
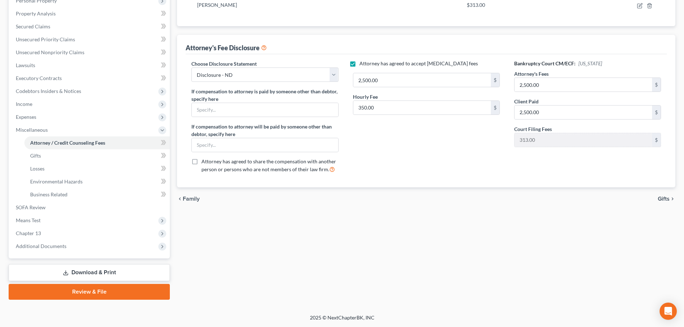
click at [192, 198] on span "Family" at bounding box center [191, 199] width 17 height 6
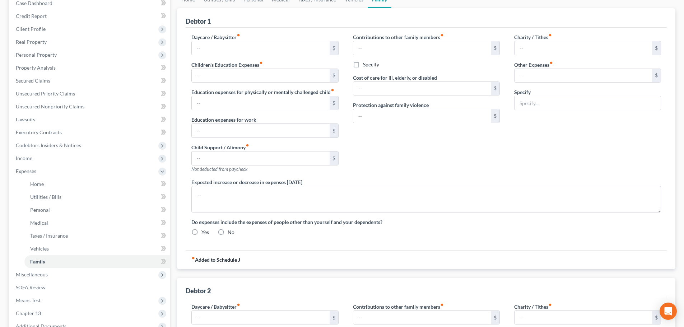
type input "550.00"
type input "0.00"
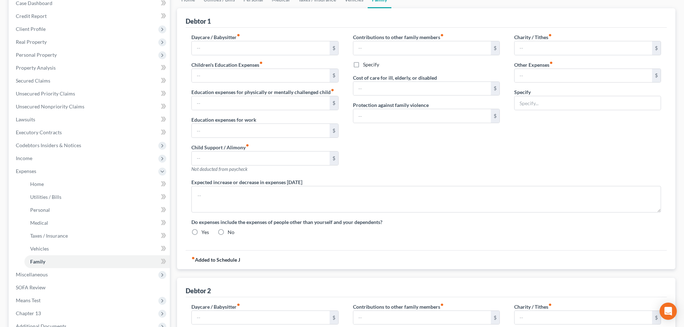
type input "0.00"
type input "225.00"
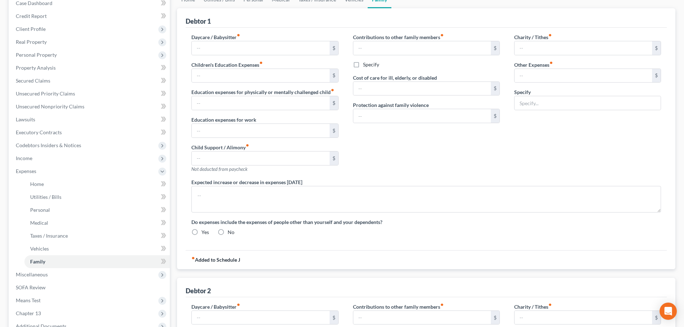
type input "Child school expenses (125), pets (100)"
radio input "true"
type input "550.00"
type input "0.00"
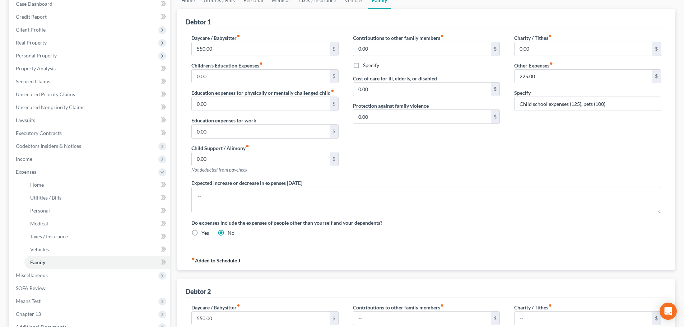
type input "0.00"
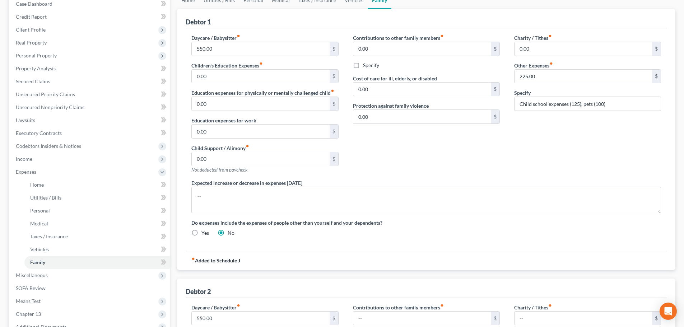
type input "0.00"
type input "225.00"
type input "Child school expenses (125), pets (100)"
radio input "true"
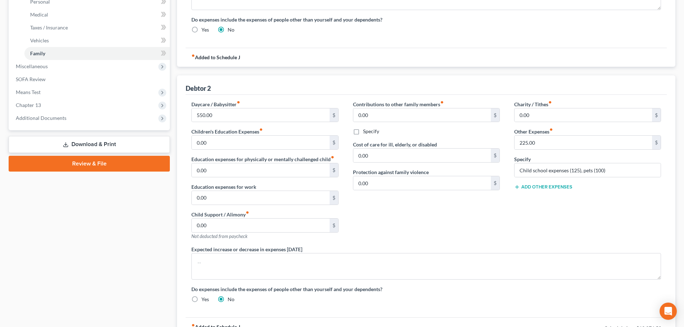
scroll to position [369, 0]
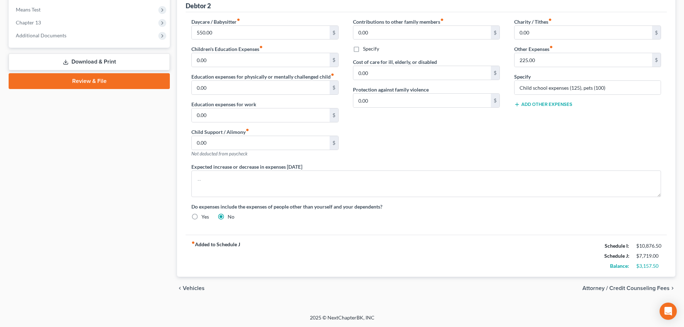
click at [86, 62] on link "Download & Print" at bounding box center [89, 61] width 161 height 17
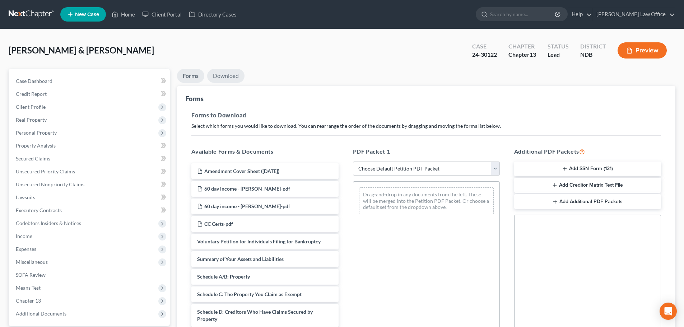
click at [231, 76] on link "Download" at bounding box center [225, 76] width 37 height 14
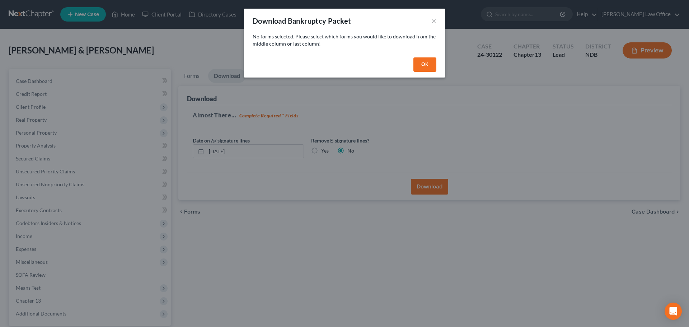
click at [424, 66] on button "OK" at bounding box center [424, 64] width 23 height 14
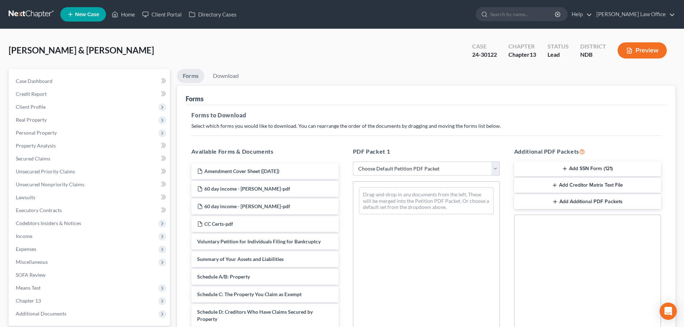
click at [494, 172] on select "Choose Default Petition PDF Packet Complete Bankruptcy Petition (all forms and …" at bounding box center [426, 169] width 147 height 14
select select "8"
click at [353, 162] on select "Choose Default Petition PDF Packet Complete Bankruptcy Petition (all forms and …" at bounding box center [426, 169] width 147 height 14
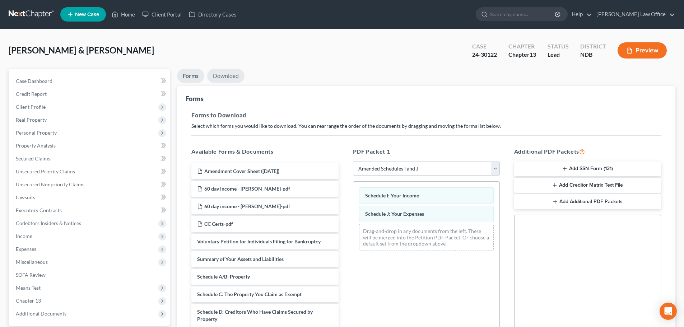
click at [220, 74] on link "Download" at bounding box center [225, 76] width 37 height 14
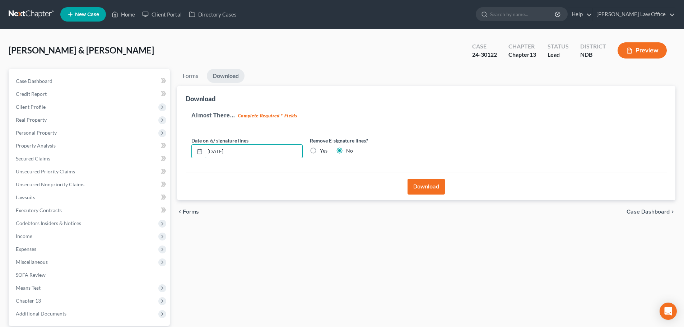
drag, startPoint x: 265, startPoint y: 150, endPoint x: 167, endPoint y: 148, distance: 97.6
click at [167, 148] on div "Petition Navigation Case Dashboard Payments Invoices Payments Payments Credit R…" at bounding box center [342, 218] width 674 height 298
click at [320, 152] on label "Yes" at bounding box center [324, 150] width 8 height 7
click at [323, 152] on input "Yes" at bounding box center [325, 149] width 5 height 5
radio input "true"
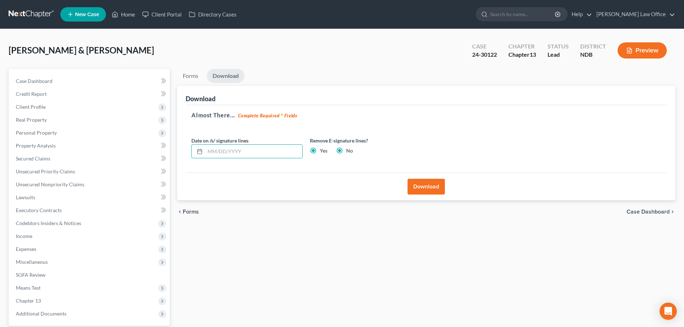
radio input "false"
click at [434, 186] on button "Download" at bounding box center [425, 187] width 37 height 16
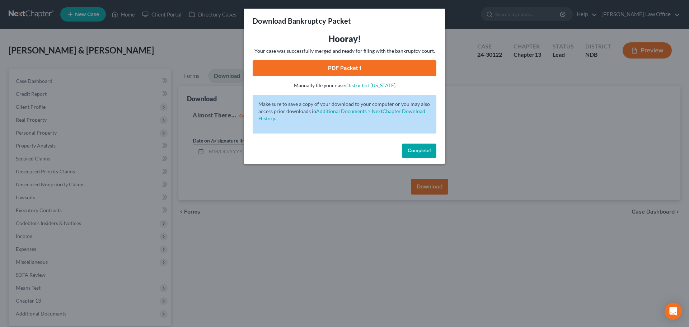
click at [418, 147] on button "Complete!" at bounding box center [419, 151] width 34 height 14
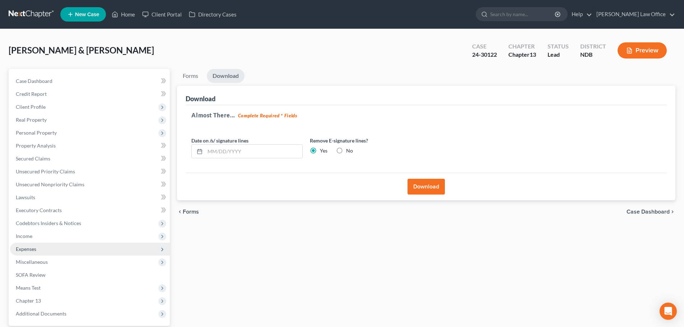
click at [35, 250] on span "Expenses" at bounding box center [26, 249] width 20 height 6
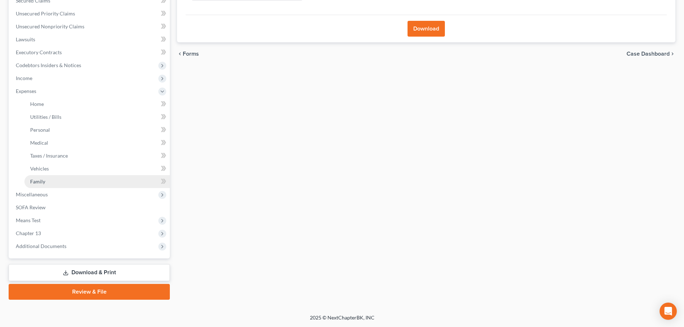
click at [36, 182] on span "Family" at bounding box center [37, 181] width 15 height 6
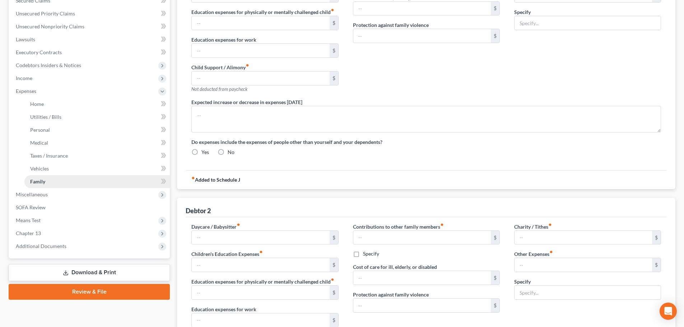
type input "550.00"
type input "0.00"
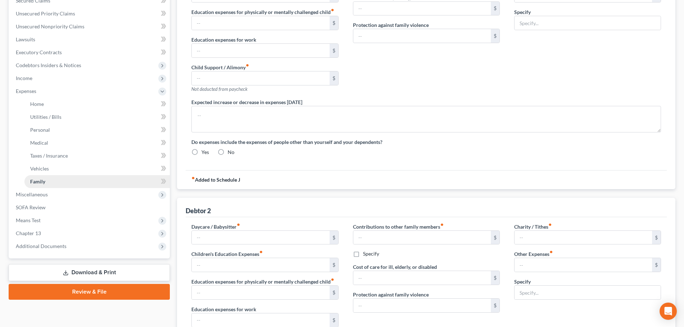
type input "0.00"
type input "225.00"
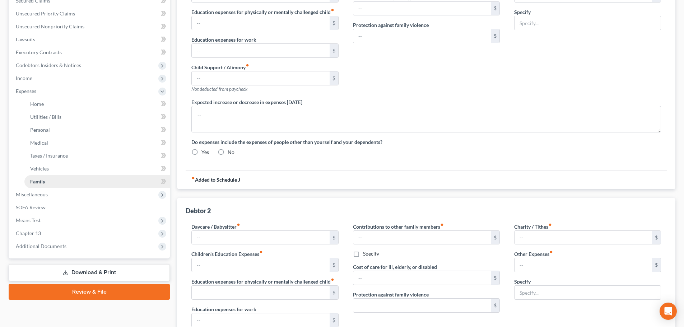
type input "Child school expenses (125), pets (100)"
radio input "true"
type input "550.00"
type input "0.00"
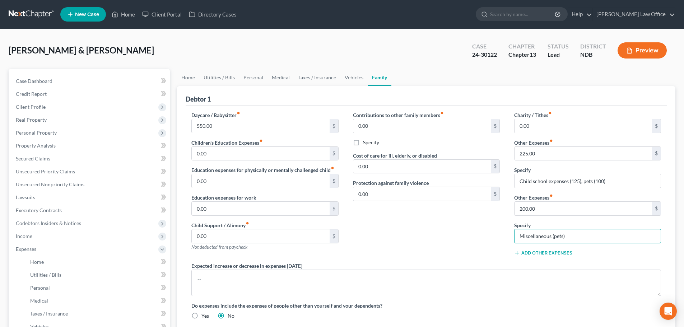
drag, startPoint x: 573, startPoint y: 238, endPoint x: 503, endPoint y: 240, distance: 70.0
click at [503, 240] on div "Daycare / Babysitter fiber_manual_record 550.00 $ Children's Education Expenses…" at bounding box center [426, 218] width 484 height 214
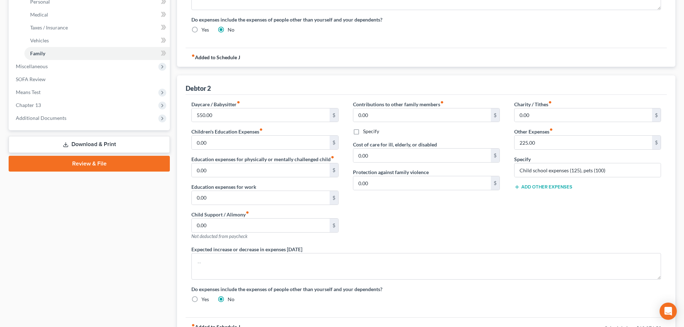
click at [535, 184] on button "Add Other Expenses" at bounding box center [543, 187] width 58 height 6
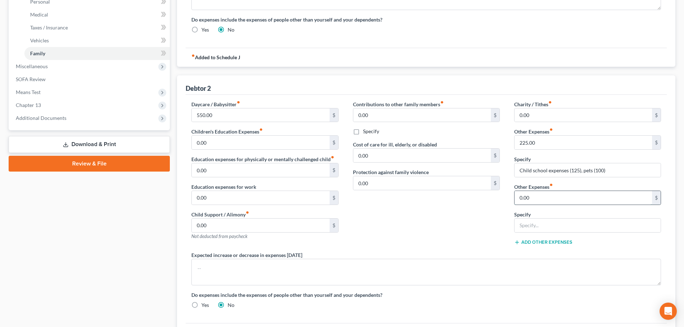
click at [546, 200] on input "0.00" at bounding box center [582, 198] width 137 height 14
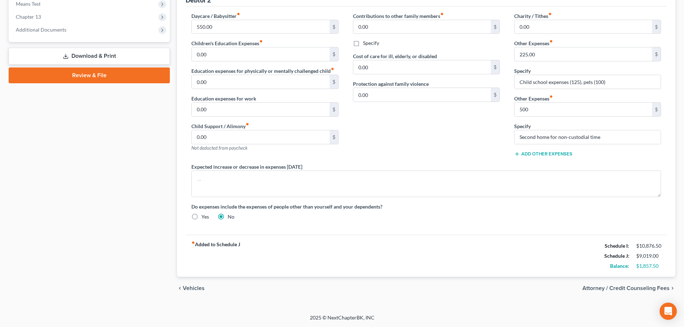
click at [638, 288] on span "Attorney / Credit Counseling Fees" at bounding box center [625, 288] width 87 height 6
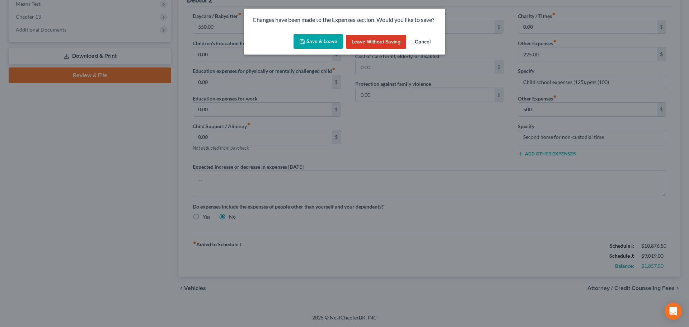
click at [315, 39] on button "Save & Leave" at bounding box center [319, 41] width 50 height 15
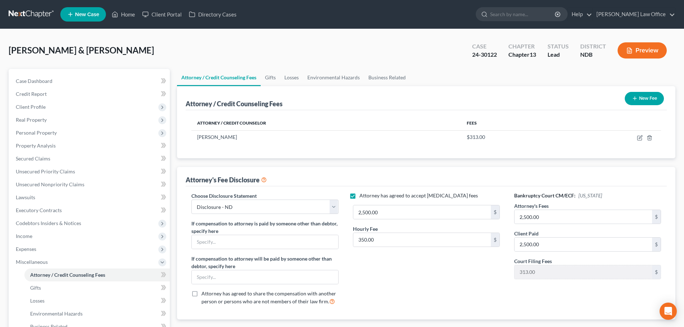
scroll to position [132, 0]
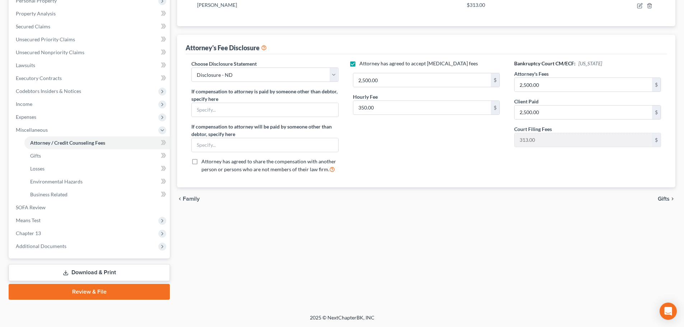
click at [74, 268] on link "Download & Print" at bounding box center [89, 272] width 161 height 17
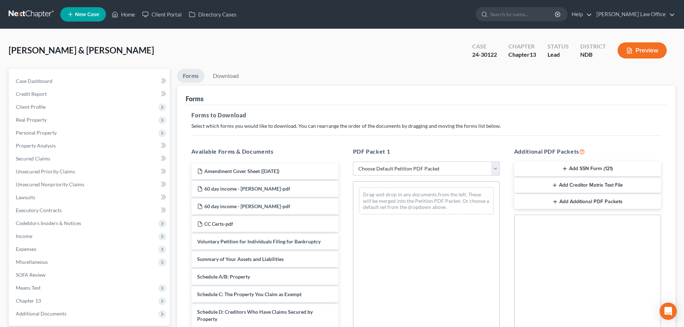
click at [496, 165] on select "Choose Default Petition PDF Packet Complete Bankruptcy Petition (all forms and …" at bounding box center [426, 169] width 147 height 14
click at [353, 162] on select "Choose Default Petition PDF Packet Complete Bankruptcy Petition (all forms and …" at bounding box center [426, 169] width 147 height 14
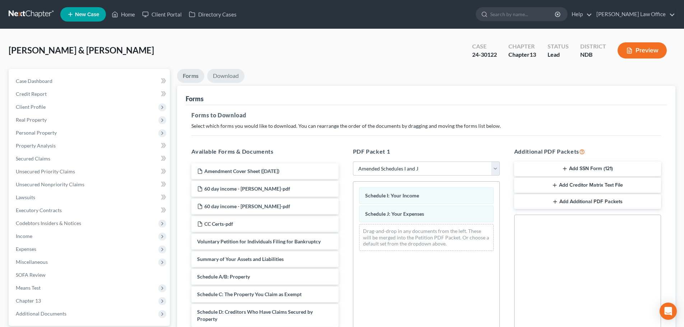
click at [223, 74] on link "Download" at bounding box center [225, 76] width 37 height 14
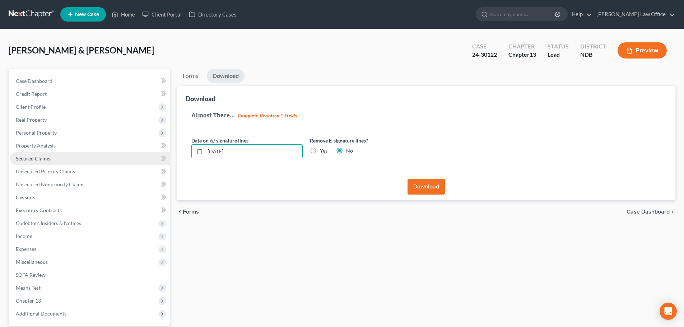
drag, startPoint x: 258, startPoint y: 156, endPoint x: 132, endPoint y: 152, distance: 125.3
click at [132, 152] on div "Petition Navigation Case Dashboard Payments Invoices Payments Payments Credit R…" at bounding box center [342, 218] width 674 height 298
click at [320, 151] on label "Yes" at bounding box center [324, 150] width 8 height 7
click at [323, 151] on input "Yes" at bounding box center [325, 149] width 5 height 5
click at [425, 187] on button "Download" at bounding box center [425, 187] width 37 height 16
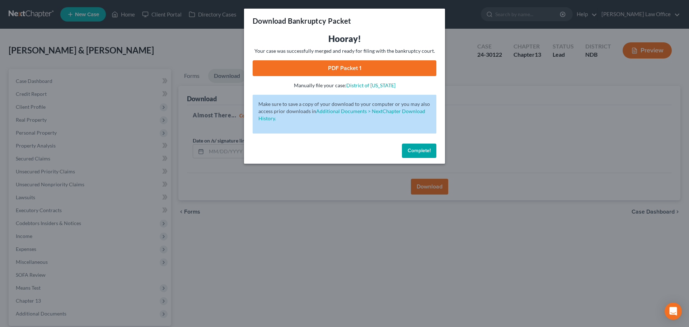
click at [356, 66] on link "PDF Packet 1" at bounding box center [345, 68] width 184 height 16
click at [418, 148] on span "Complete!" at bounding box center [419, 151] width 23 height 6
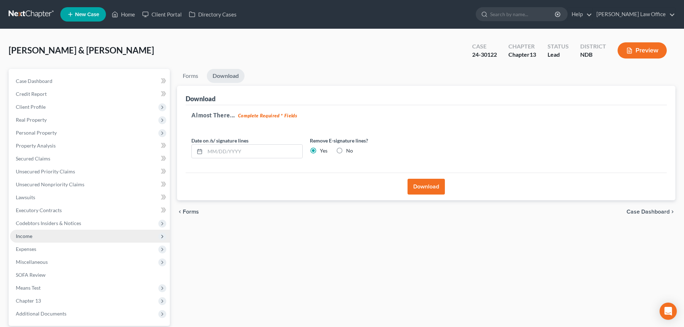
click at [24, 237] on span "Income" at bounding box center [24, 236] width 17 height 6
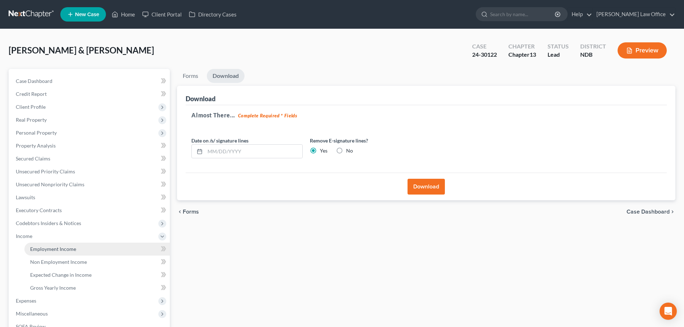
click at [46, 250] on span "Employment Income" at bounding box center [53, 249] width 46 height 6
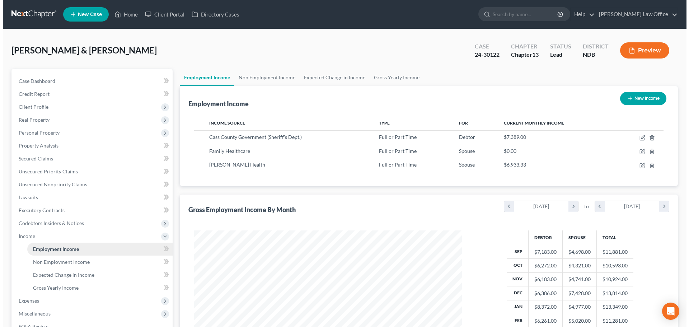
scroll to position [134, 282]
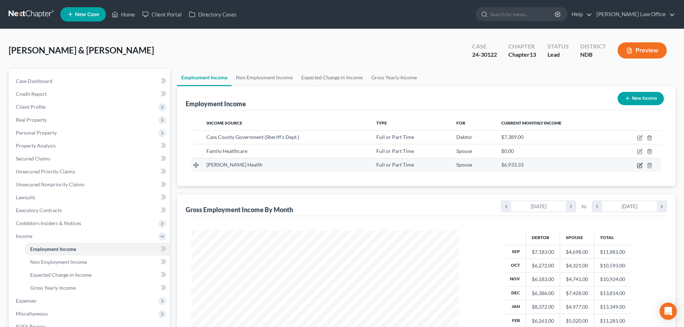
click at [638, 165] on icon "button" at bounding box center [640, 166] width 6 height 6
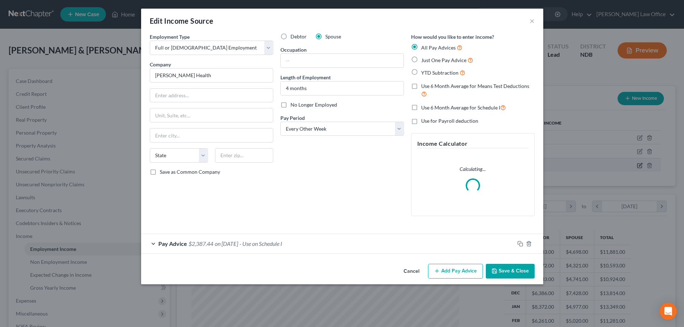
scroll to position [135, 285]
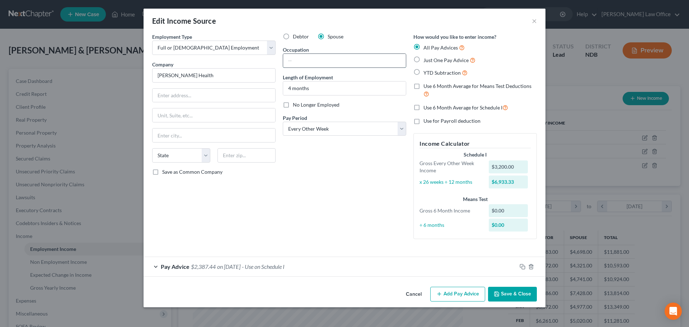
click at [299, 61] on input "text" at bounding box center [344, 61] width 123 height 14
click at [517, 294] on button "Save & Close" at bounding box center [512, 294] width 49 height 15
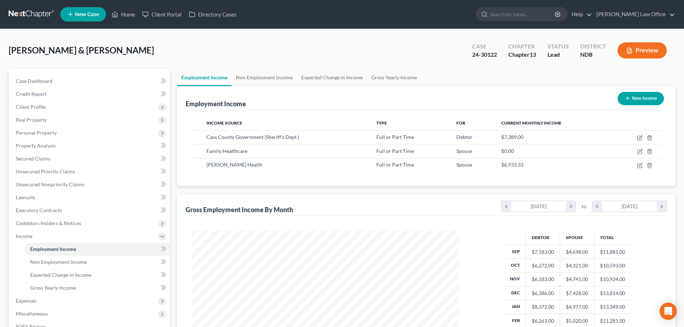
scroll to position [358777, 358629]
click at [39, 300] on span "Expenses" at bounding box center [90, 300] width 160 height 13
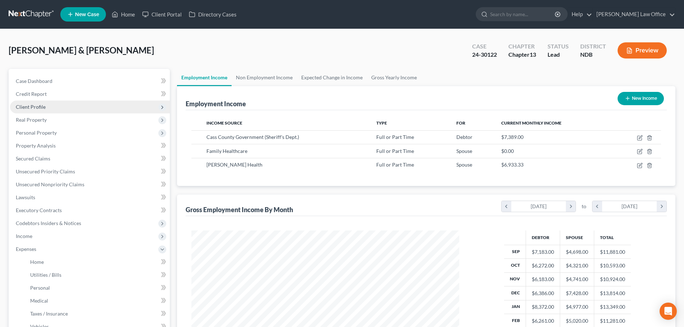
click at [41, 104] on span "Client Profile" at bounding box center [31, 107] width 30 height 6
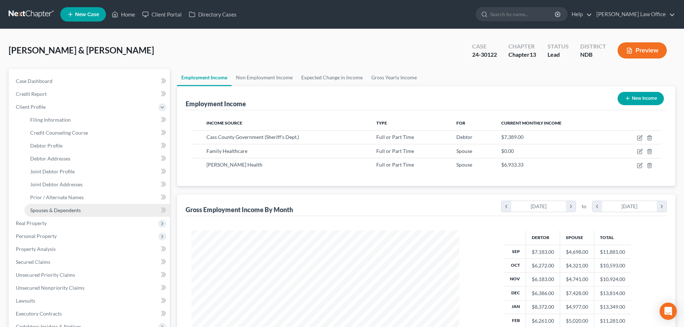
click at [48, 208] on span "Spouses & Dependents" at bounding box center [55, 210] width 51 height 6
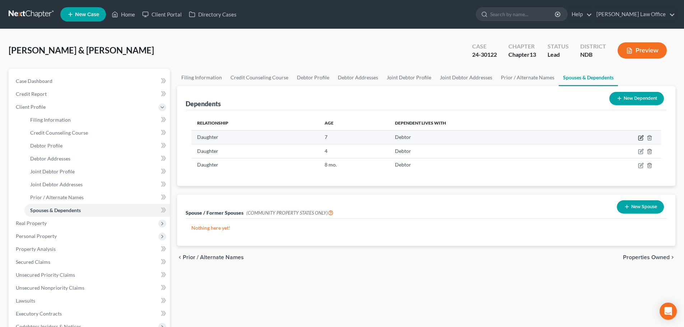
click at [640, 137] on icon "button" at bounding box center [641, 138] width 6 height 6
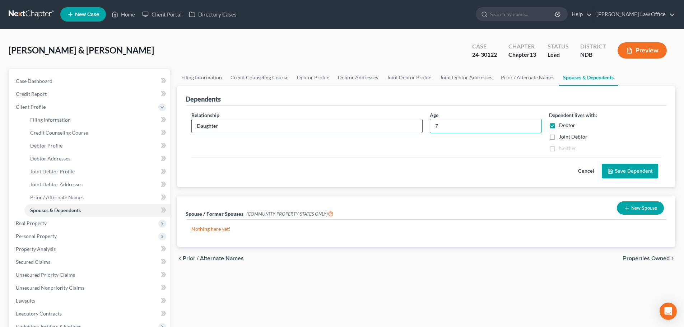
drag, startPoint x: 496, startPoint y: 125, endPoint x: 382, endPoint y: 126, distance: 114.1
click at [382, 126] on div "Relationship * Daughter Age [DEMOGRAPHIC_DATA] Dependent lives with: Debtor Joi…" at bounding box center [426, 134] width 477 height 46
click at [614, 171] on button "Save Dependent" at bounding box center [630, 171] width 56 height 15
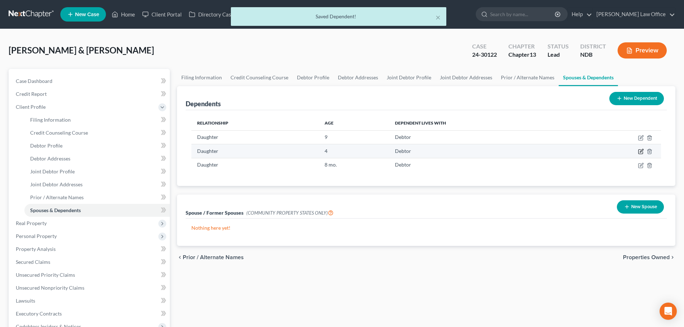
click at [639, 151] on icon "button" at bounding box center [641, 152] width 6 height 6
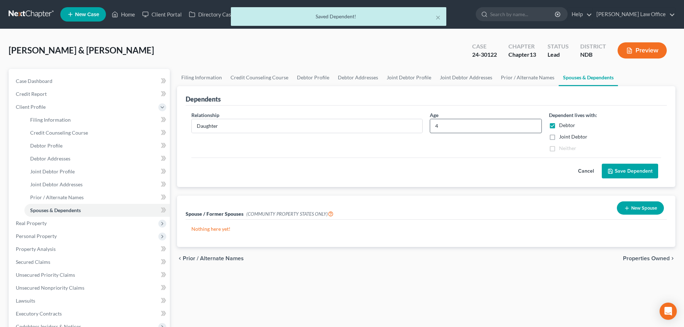
drag, startPoint x: 445, startPoint y: 118, endPoint x: 435, endPoint y: 124, distance: 11.3
click at [435, 124] on div "4" at bounding box center [486, 126] width 112 height 14
click at [442, 127] on input "4" at bounding box center [485, 126] width 111 height 14
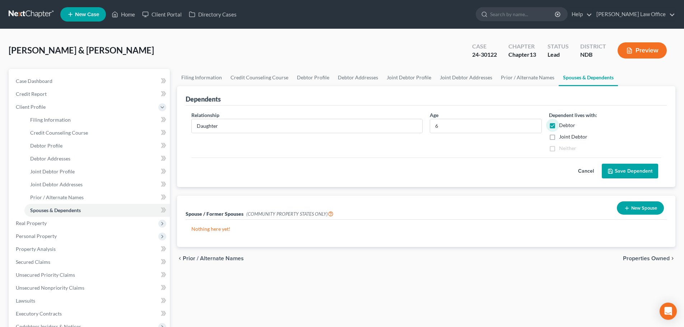
click at [625, 174] on button "Save Dependent" at bounding box center [630, 171] width 56 height 15
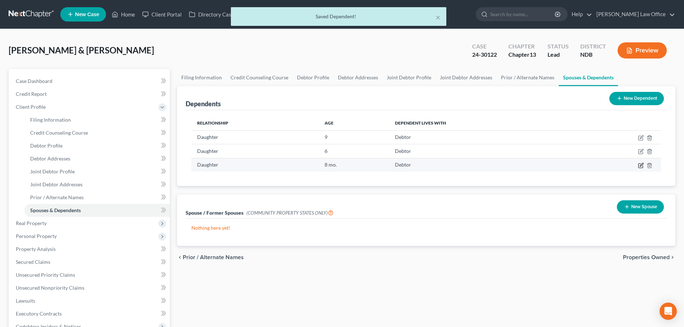
click at [642, 164] on icon "button" at bounding box center [641, 164] width 3 height 3
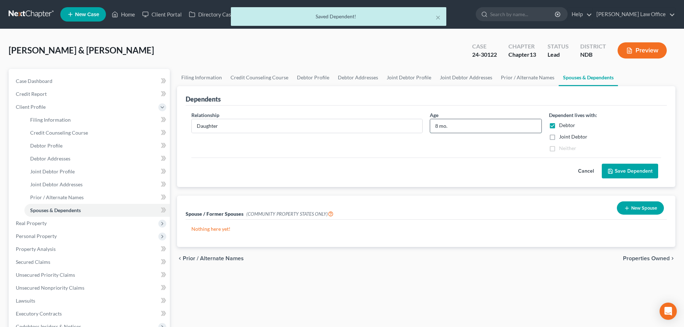
drag, startPoint x: 466, startPoint y: 129, endPoint x: 436, endPoint y: 125, distance: 30.1
click at [436, 125] on input "8 mo." at bounding box center [485, 126] width 111 height 14
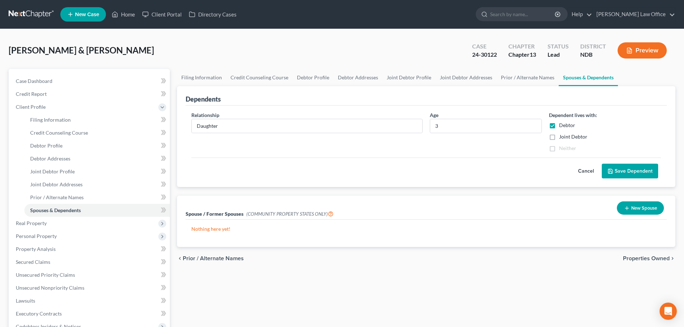
click at [629, 169] on button "Save Dependent" at bounding box center [630, 171] width 56 height 15
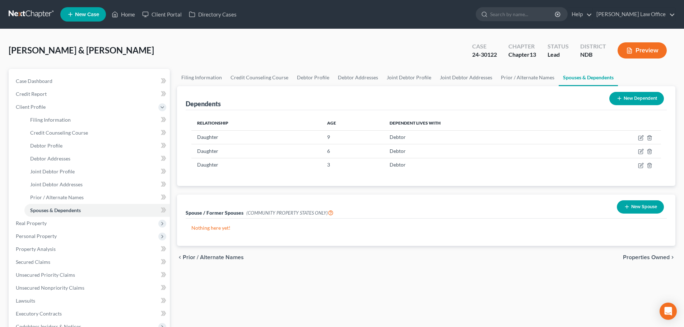
scroll to position [171, 0]
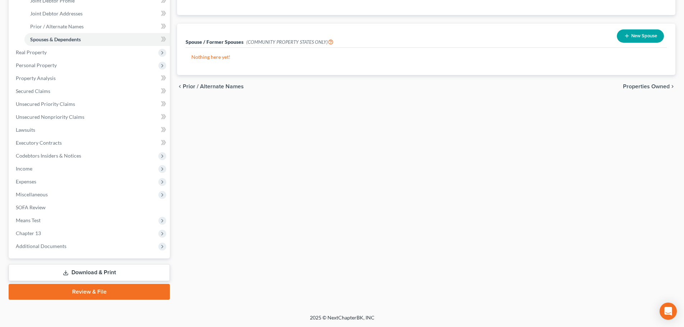
click at [110, 268] on link "Download & Print" at bounding box center [89, 272] width 161 height 17
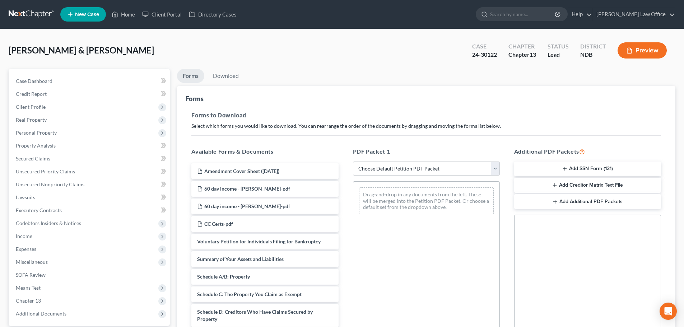
click at [499, 167] on select "Choose Default Petition PDF Packet Complete Bankruptcy Petition (all forms and …" at bounding box center [426, 169] width 147 height 14
click at [353, 162] on select "Choose Default Petition PDF Packet Complete Bankruptcy Petition (all forms and …" at bounding box center [426, 169] width 147 height 14
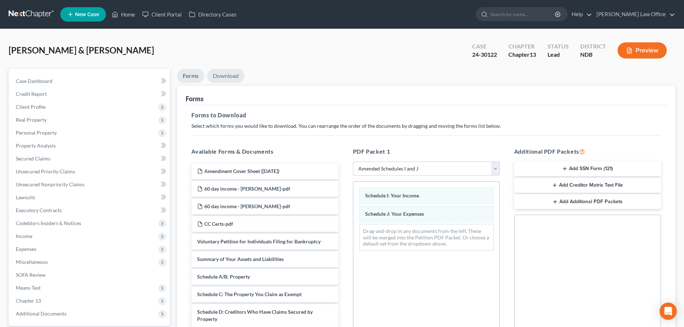
click at [225, 76] on link "Download" at bounding box center [225, 76] width 37 height 14
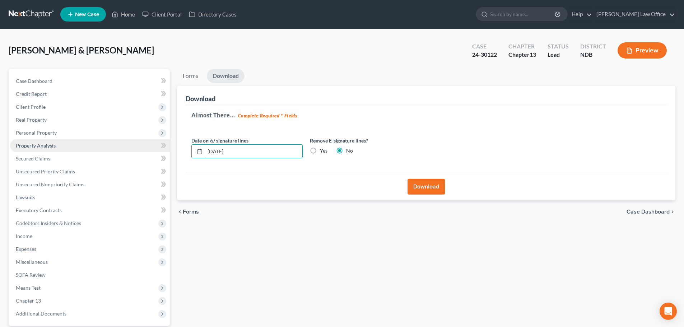
drag, startPoint x: 277, startPoint y: 151, endPoint x: 137, endPoint y: 145, distance: 139.7
click at [137, 145] on div "Petition Navigation Case Dashboard Payments Invoices Payments Payments Credit R…" at bounding box center [342, 218] width 674 height 298
drag, startPoint x: 312, startPoint y: 151, endPoint x: 384, endPoint y: 170, distance: 75.1
click at [320, 151] on label "Yes" at bounding box center [324, 150] width 8 height 7
click at [323, 151] on input "Yes" at bounding box center [325, 149] width 5 height 5
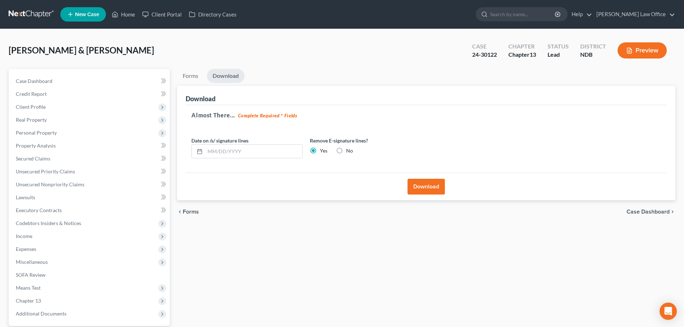
click at [427, 190] on button "Download" at bounding box center [425, 187] width 37 height 16
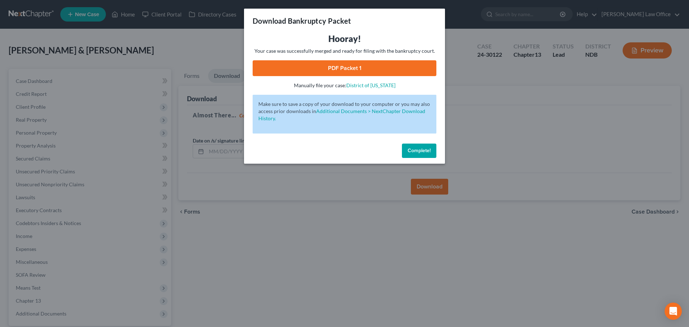
click at [345, 68] on link "PDF Packet 1" at bounding box center [345, 68] width 184 height 16
click at [415, 152] on span "Complete!" at bounding box center [419, 151] width 23 height 6
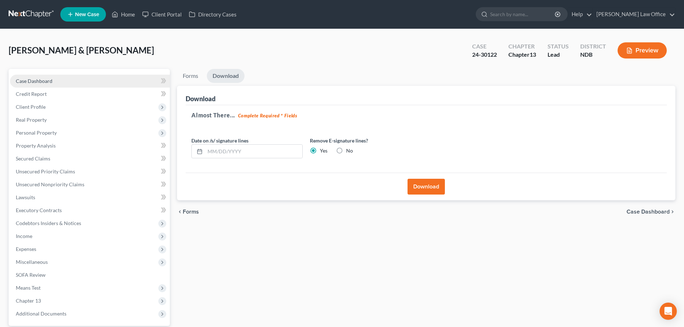
click at [36, 80] on span "Case Dashboard" at bounding box center [34, 81] width 37 height 6
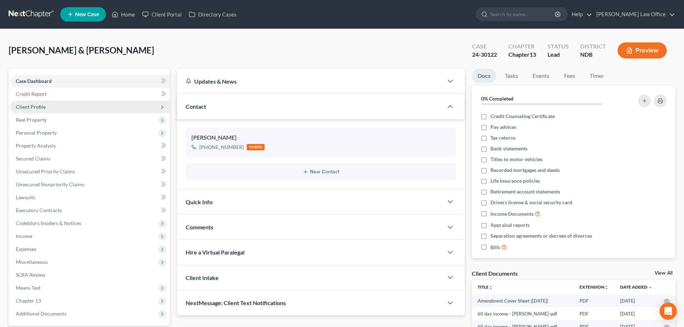
click at [33, 105] on span "Client Profile" at bounding box center [31, 107] width 30 height 6
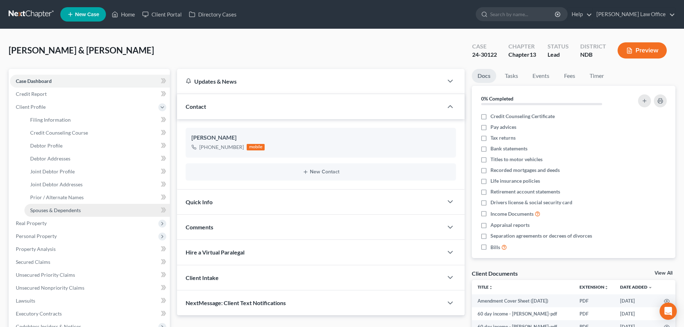
click at [56, 210] on span "Spouses & Dependents" at bounding box center [55, 210] width 51 height 6
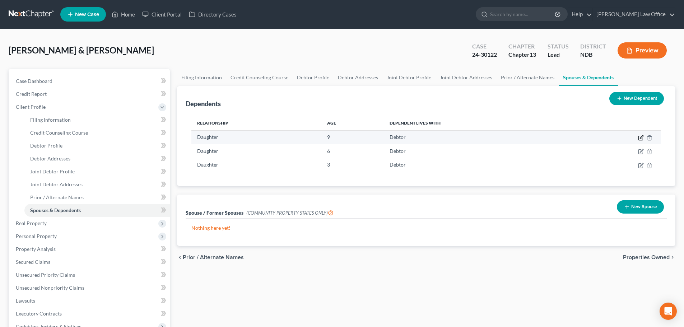
click at [640, 138] on icon "button" at bounding box center [641, 138] width 6 height 6
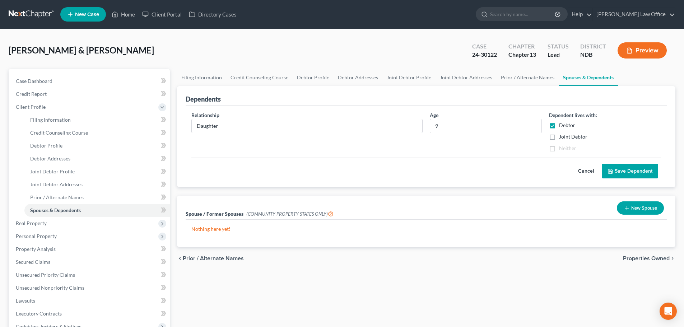
click at [559, 148] on label "Neither" at bounding box center [567, 148] width 17 height 7
click at [559, 136] on label "Joint Debtor" at bounding box center [573, 136] width 28 height 7
click at [562, 136] on input "Joint Debtor" at bounding box center [564, 135] width 5 height 5
click at [627, 172] on button "Save Dependent" at bounding box center [630, 171] width 56 height 15
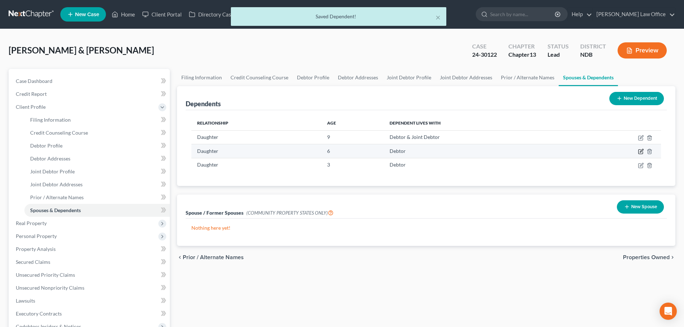
click at [641, 151] on icon "button" at bounding box center [641, 150] width 3 height 3
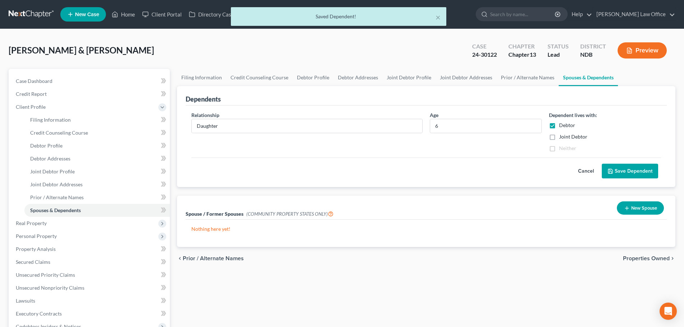
click at [559, 137] on label "Joint Debtor" at bounding box center [573, 136] width 28 height 7
click at [562, 137] on input "Joint Debtor" at bounding box center [564, 135] width 5 height 5
click at [617, 170] on button "Save Dependent" at bounding box center [630, 171] width 56 height 15
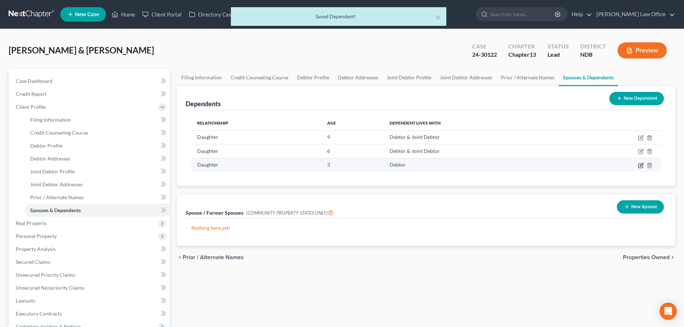
click at [640, 163] on icon "button" at bounding box center [641, 166] width 6 height 6
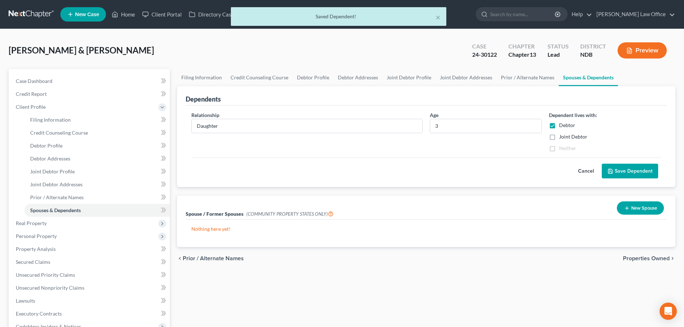
click at [559, 137] on label "Joint Debtor" at bounding box center [573, 136] width 28 height 7
click at [562, 137] on input "Joint Debtor" at bounding box center [564, 135] width 5 height 5
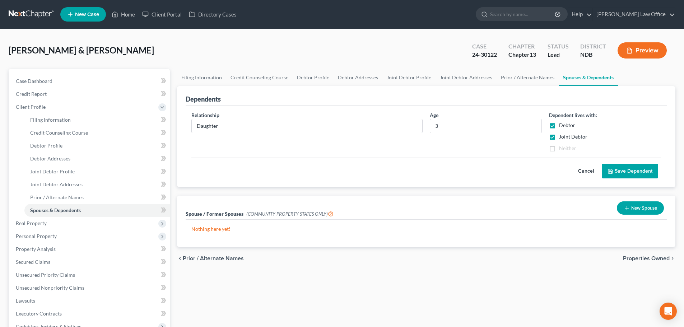
click at [618, 170] on button "Save Dependent" at bounding box center [630, 171] width 56 height 15
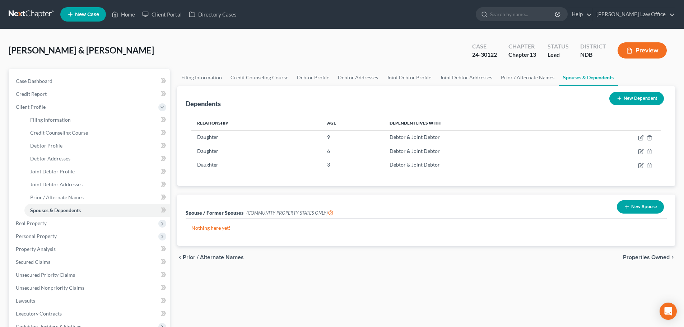
scroll to position [171, 0]
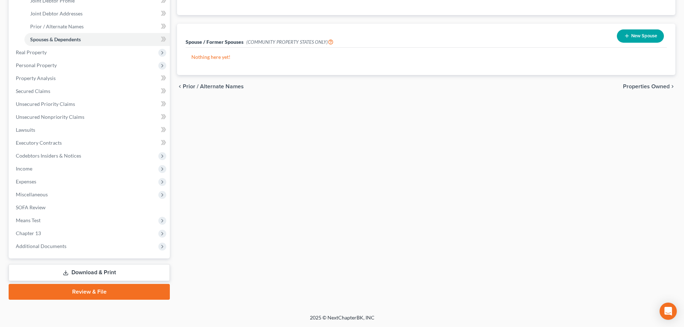
click at [87, 275] on link "Download & Print" at bounding box center [89, 272] width 161 height 17
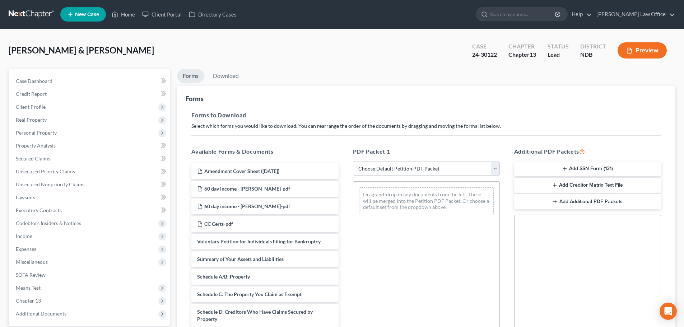
click at [493, 167] on select "Choose Default Petition PDF Packet Complete Bankruptcy Petition (all forms and …" at bounding box center [426, 169] width 147 height 14
click at [353, 162] on select "Choose Default Petition PDF Packet Complete Bankruptcy Petition (all forms and …" at bounding box center [426, 169] width 147 height 14
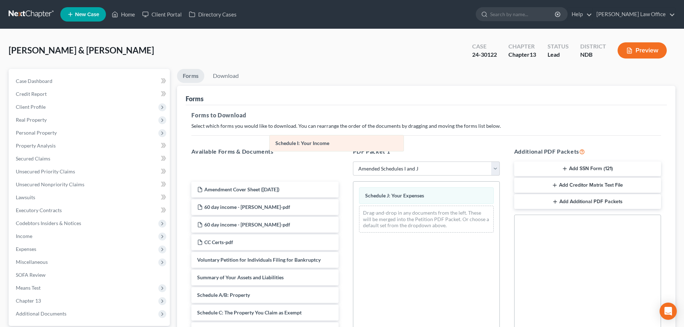
drag, startPoint x: 401, startPoint y: 196, endPoint x: 311, endPoint y: 144, distance: 103.9
click at [353, 182] on div "Schedule I: Your Income Schedule I: Your Income Schedule J: Your Expenses Drag-…" at bounding box center [426, 210] width 146 height 57
click at [233, 75] on link "Download" at bounding box center [225, 76] width 37 height 14
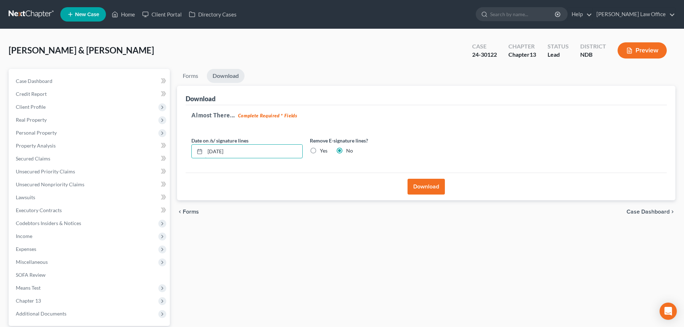
drag, startPoint x: 233, startPoint y: 150, endPoint x: 188, endPoint y: 147, distance: 44.3
click at [188, 147] on div "Date on /s/ signature lines [DATE]" at bounding box center [247, 148] width 118 height 22
click at [320, 152] on label "Yes" at bounding box center [324, 150] width 8 height 7
click at [323, 152] on input "Yes" at bounding box center [325, 149] width 5 height 5
click at [421, 185] on button "Download" at bounding box center [425, 187] width 37 height 16
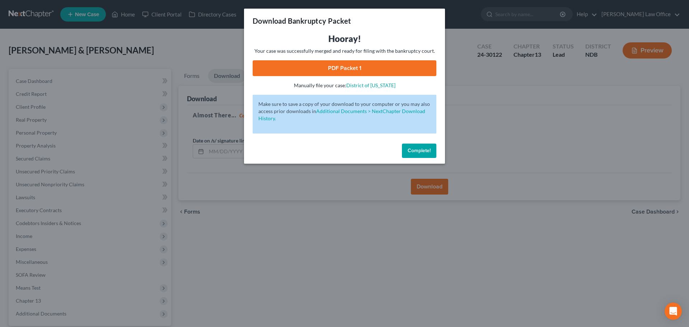
click at [421, 150] on span "Complete!" at bounding box center [419, 151] width 23 height 6
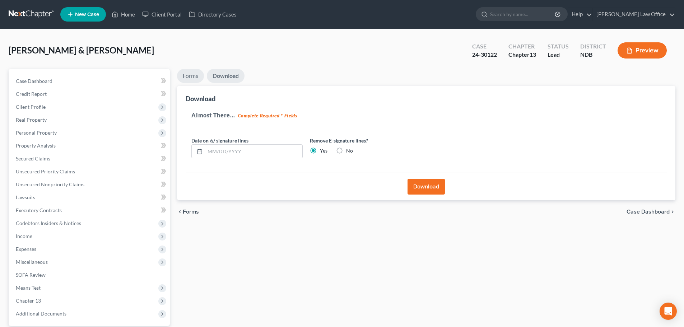
click at [194, 74] on link "Forms" at bounding box center [190, 76] width 27 height 14
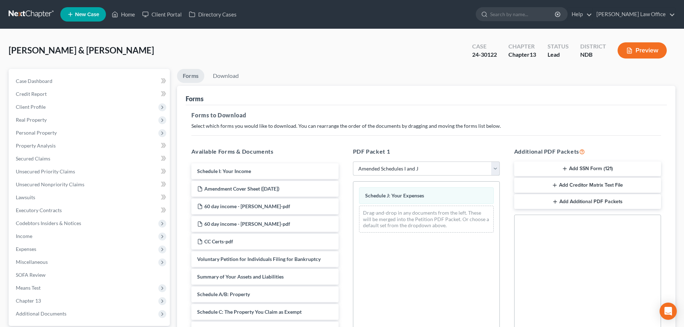
click at [493, 172] on select "Choose Default Petition PDF Packet Complete Bankruptcy Petition (all forms and …" at bounding box center [426, 169] width 147 height 14
click at [353, 162] on select "Choose Default Petition PDF Packet Complete Bankruptcy Petition (all forms and …" at bounding box center [426, 169] width 147 height 14
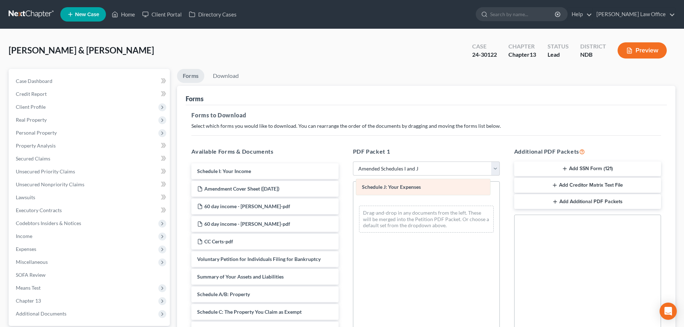
drag, startPoint x: 468, startPoint y: 199, endPoint x: 448, endPoint y: 101, distance: 100.0
click at [448, 182] on div "Schedule J: Your Expenses Schedule J: Your Expenses Schedule J: Your Expenses D…" at bounding box center [426, 210] width 146 height 57
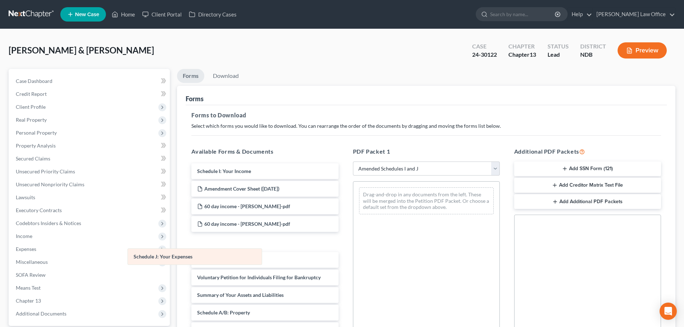
drag, startPoint x: 448, startPoint y: 189, endPoint x: 216, endPoint y: 250, distance: 239.4
click at [353, 220] on div "Schedule J: Your Expenses Schedule J: Your Expenses Drag-and-drop in any docume…" at bounding box center [426, 201] width 146 height 38
click at [496, 172] on select "Choose Default Petition PDF Packet Complete Bankruptcy Petition (all forms and …" at bounding box center [426, 169] width 147 height 14
click at [353, 162] on select "Choose Default Petition PDF Packet Complete Bankruptcy Petition (all forms and …" at bounding box center [426, 169] width 147 height 14
click at [230, 74] on link "Download" at bounding box center [225, 76] width 37 height 14
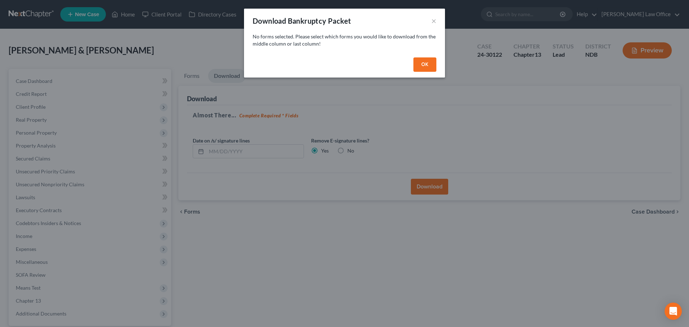
click at [422, 62] on button "OK" at bounding box center [424, 64] width 23 height 14
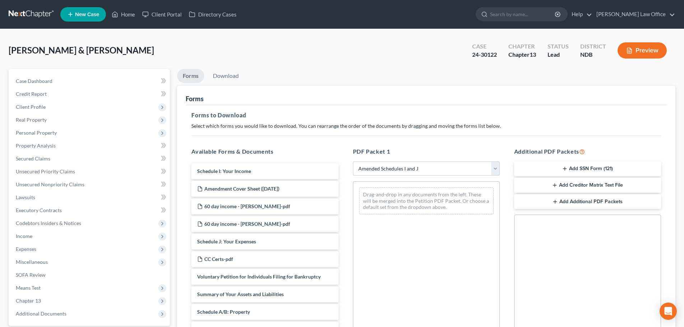
click at [497, 170] on select "Choose Default Petition PDF Packet Complete Bankruptcy Petition (all forms and …" at bounding box center [426, 169] width 147 height 14
click at [353, 162] on select "Choose Default Petition PDF Packet Complete Bankruptcy Petition (all forms and …" at bounding box center [426, 169] width 147 height 14
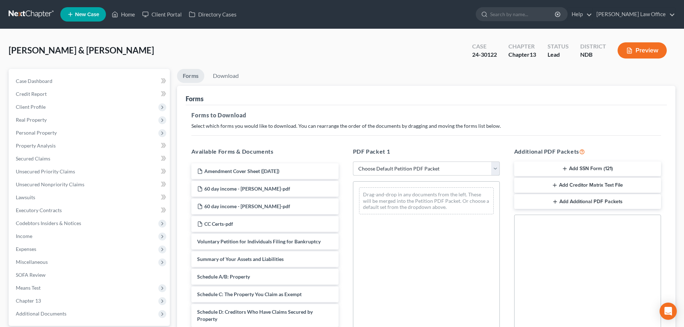
click at [496, 169] on select "Choose Default Petition PDF Packet Complete Bankruptcy Petition (all forms and …" at bounding box center [426, 169] width 147 height 14
select select "8"
click at [353, 162] on select "Choose Default Petition PDF Packet Complete Bankruptcy Petition (all forms and …" at bounding box center [426, 169] width 147 height 14
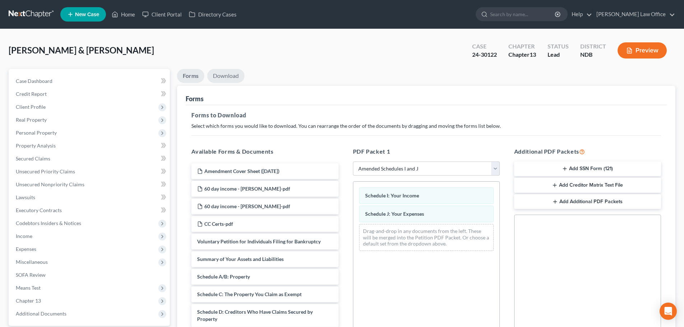
click at [227, 74] on link "Download" at bounding box center [225, 76] width 37 height 14
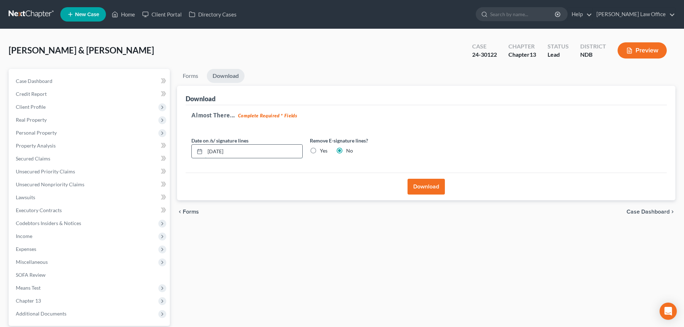
drag, startPoint x: 251, startPoint y: 155, endPoint x: 197, endPoint y: 144, distance: 54.9
click at [197, 144] on div "[DATE]" at bounding box center [246, 151] width 111 height 14
click at [320, 152] on label "Yes" at bounding box center [324, 150] width 8 height 7
click at [323, 152] on input "Yes" at bounding box center [325, 149] width 5 height 5
radio input "true"
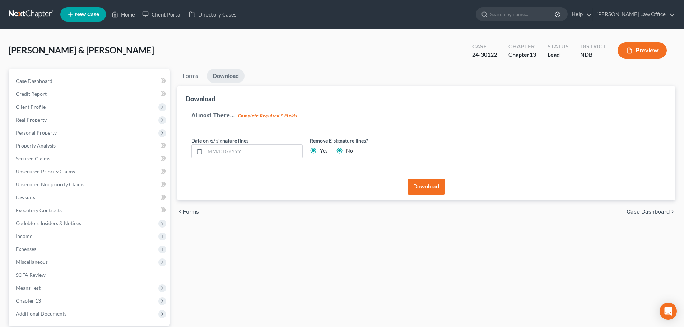
radio input "false"
click at [431, 191] on button "Download" at bounding box center [425, 187] width 37 height 16
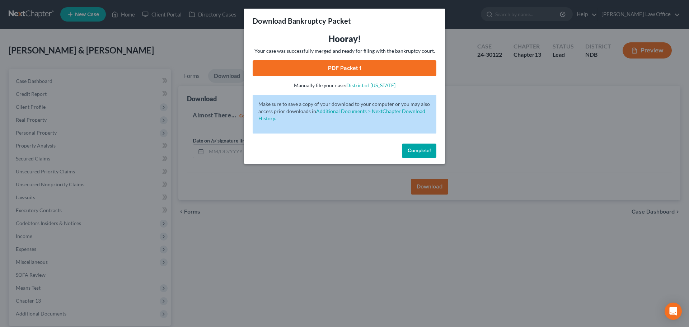
click at [338, 68] on link "PDF Packet 1" at bounding box center [345, 68] width 184 height 16
click at [416, 149] on span "Complete!" at bounding box center [419, 151] width 23 height 6
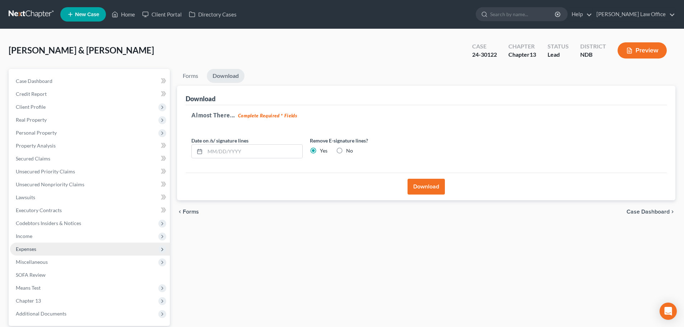
click at [31, 247] on span "Expenses" at bounding box center [26, 249] width 20 height 6
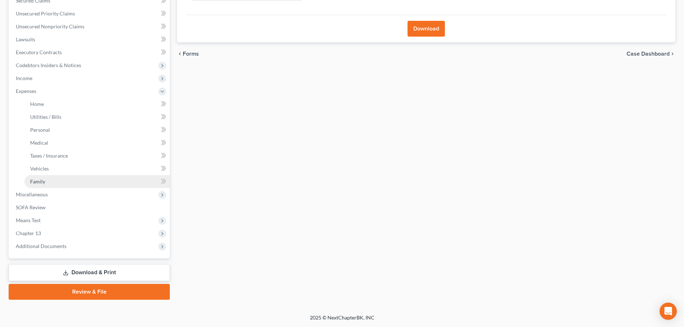
click at [48, 183] on link "Family" at bounding box center [96, 181] width 145 height 13
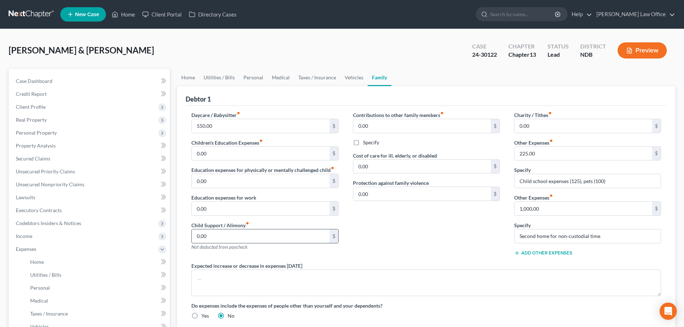
click at [223, 230] on input "0.00" at bounding box center [260, 236] width 137 height 14
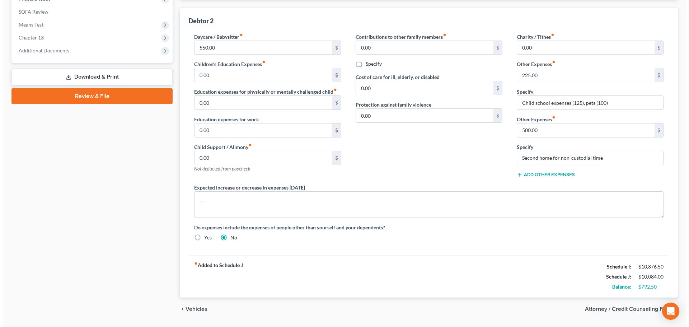
scroll to position [374, 0]
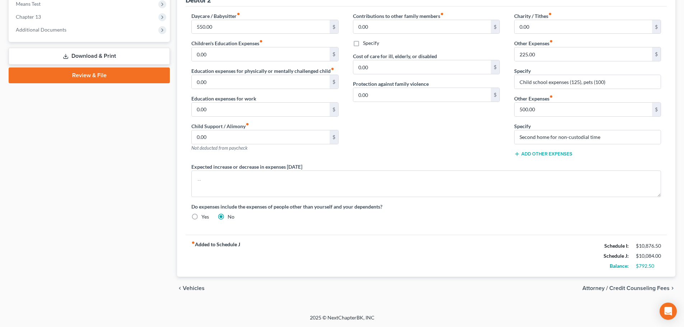
click at [634, 289] on span "Attorney / Credit Counseling Fees" at bounding box center [625, 288] width 87 height 6
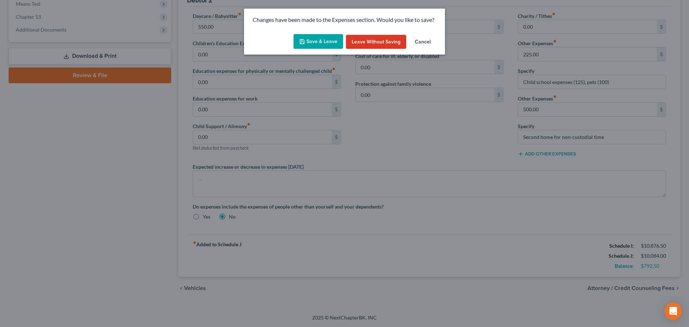
click at [309, 44] on button "Save & Leave" at bounding box center [319, 41] width 50 height 15
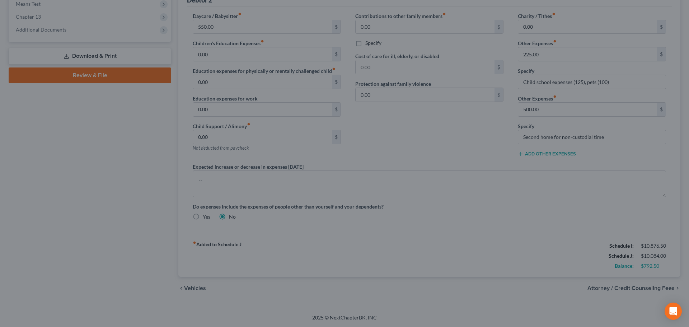
type input "1,065.00"
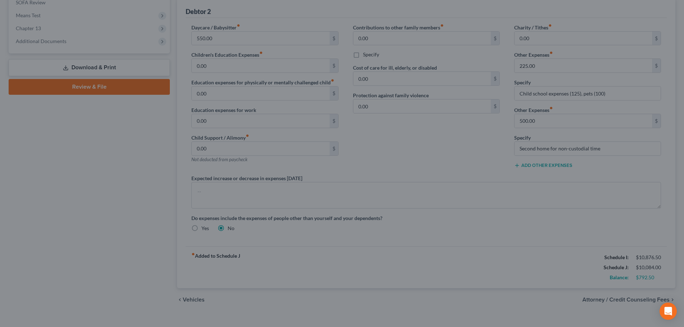
select select "1"
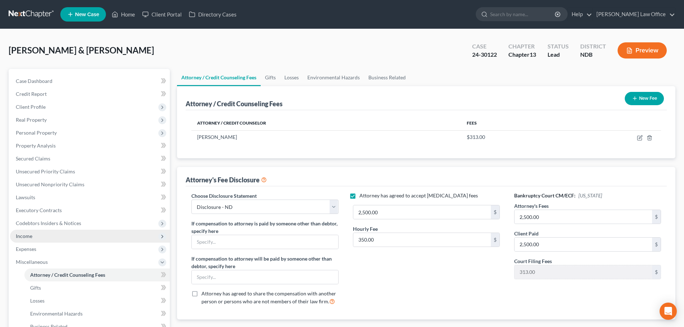
click at [36, 235] on span "Income" at bounding box center [90, 236] width 160 height 13
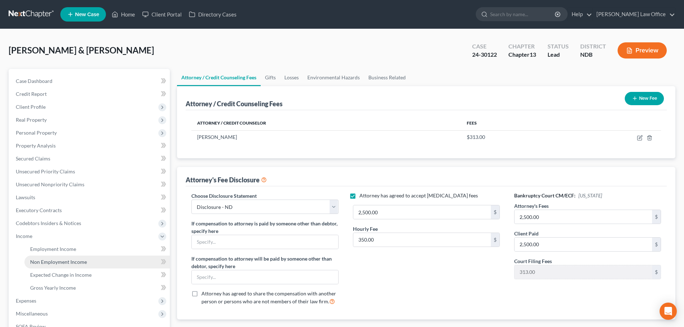
click at [50, 259] on span "Non Employment Income" at bounding box center [58, 262] width 57 height 6
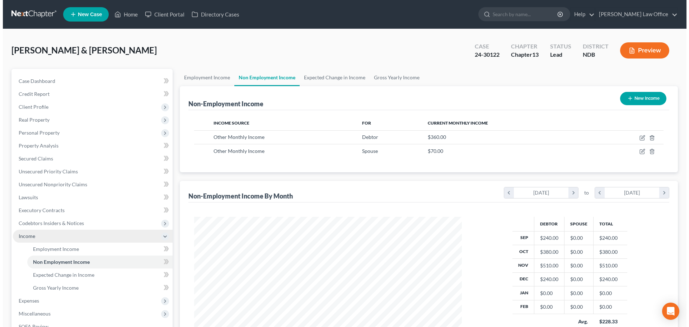
scroll to position [134, 282]
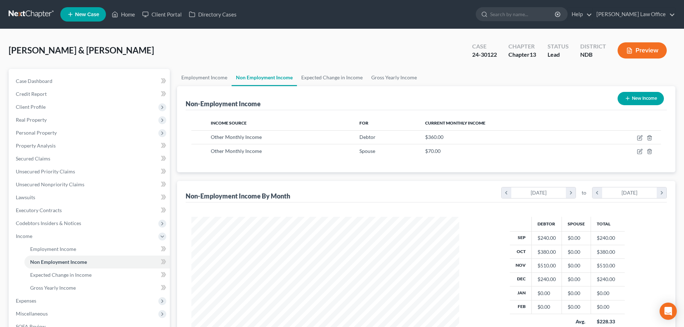
click at [651, 97] on button "New Income" at bounding box center [640, 98] width 46 height 13
select select "0"
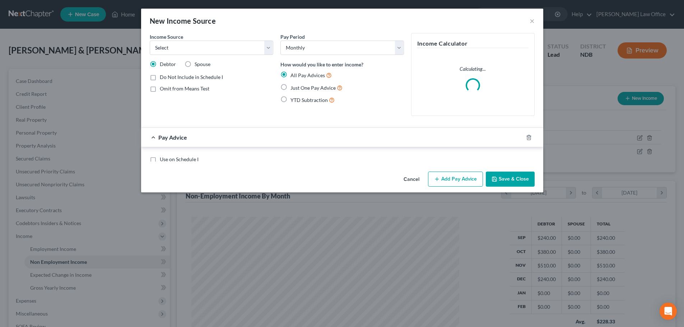
scroll to position [135, 285]
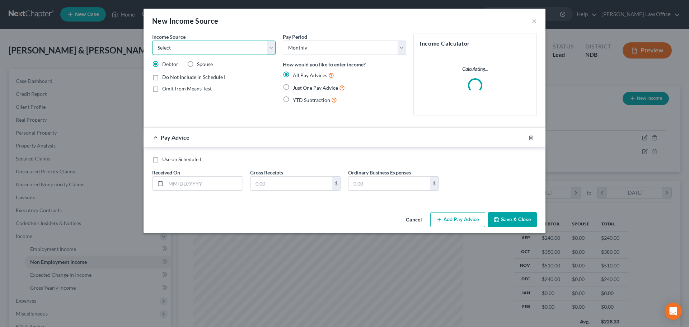
click at [185, 51] on select "Select Unemployment Disability (from employer) Pension Retirement Social Securi…" at bounding box center [213, 48] width 123 height 14
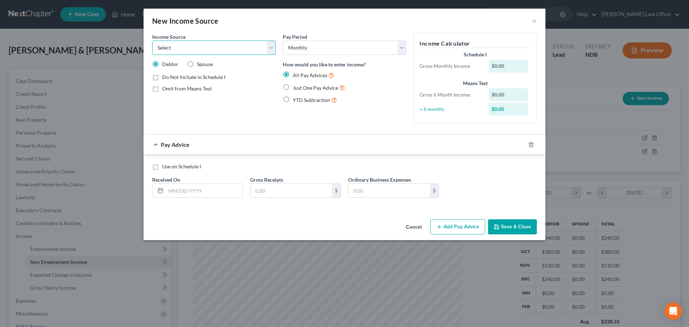
select select "7"
click at [152, 41] on select "Select Unemployment Disability (from employer) Pension Retirement Social Securi…" at bounding box center [213, 48] width 123 height 14
click at [197, 64] on label "Spouse" at bounding box center [205, 64] width 16 height 7
click at [200, 64] on input "Spouse" at bounding box center [202, 63] width 5 height 5
radio input "true"
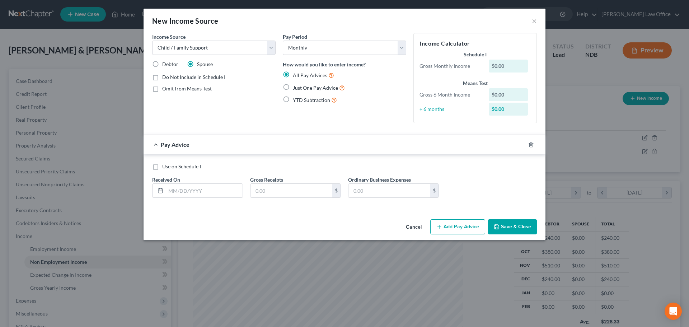
click at [162, 168] on label "Use on Schedule I" at bounding box center [181, 166] width 39 height 7
click at [165, 168] on input "Use on Schedule I" at bounding box center [167, 165] width 5 height 5
checkbox input "true"
click at [171, 193] on input "text" at bounding box center [204, 191] width 77 height 14
click at [182, 193] on input "text" at bounding box center [204, 191] width 77 height 14
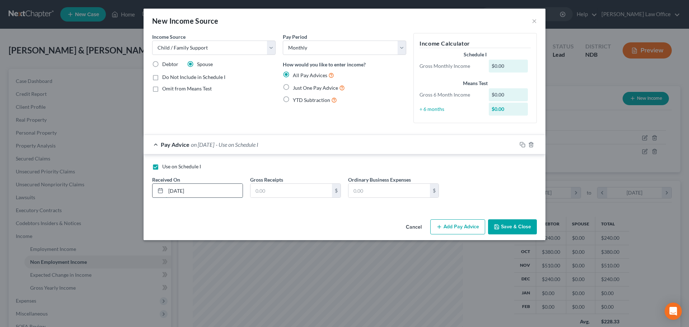
type input "7/1/25"
type input "1,000"
click at [508, 225] on button "Save & Close" at bounding box center [512, 226] width 49 height 15
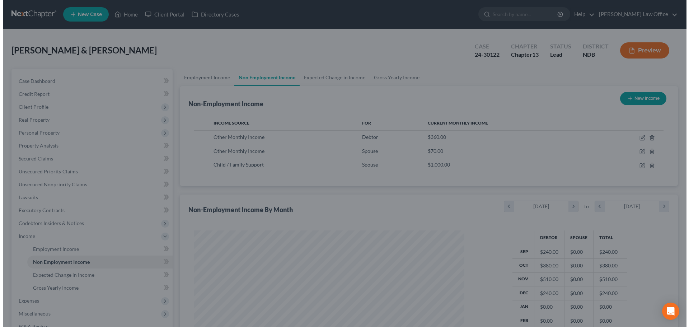
scroll to position [358777, 358629]
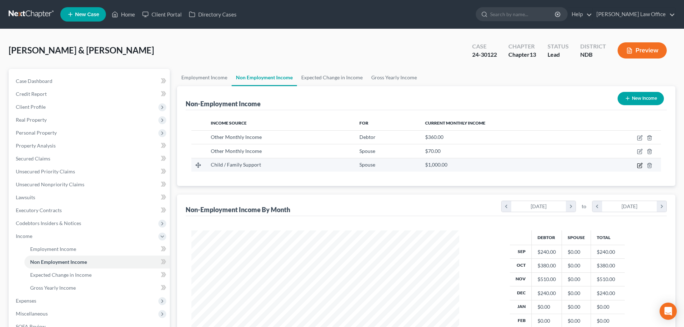
click at [641, 165] on icon "button" at bounding box center [640, 166] width 6 height 6
select select "7"
select select "0"
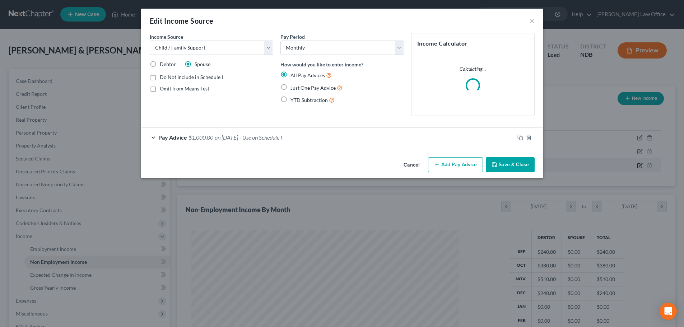
scroll to position [135, 285]
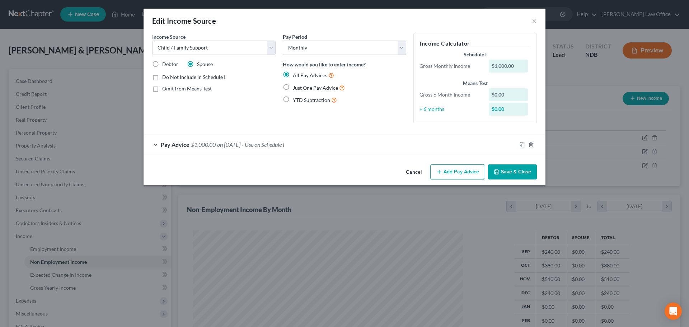
click at [256, 143] on div "Pay Advice $1,000.00 on 07/01/2025 - Use on Schedule I" at bounding box center [330, 144] width 373 height 19
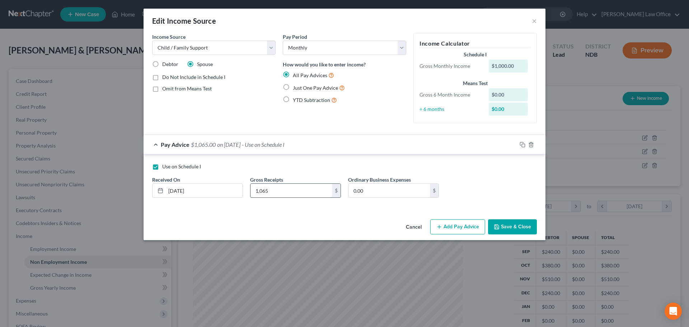
type input "1,065"
click at [518, 228] on button "Save & Close" at bounding box center [512, 226] width 49 height 15
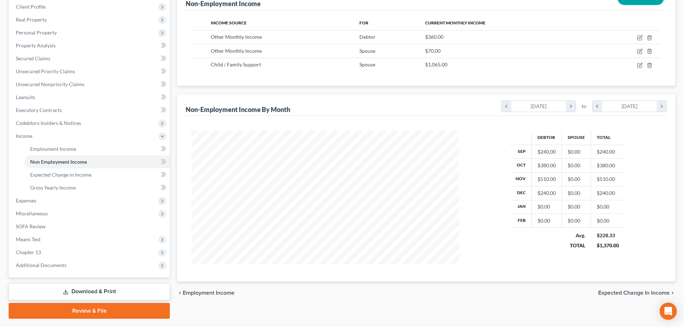
scroll to position [119, 0]
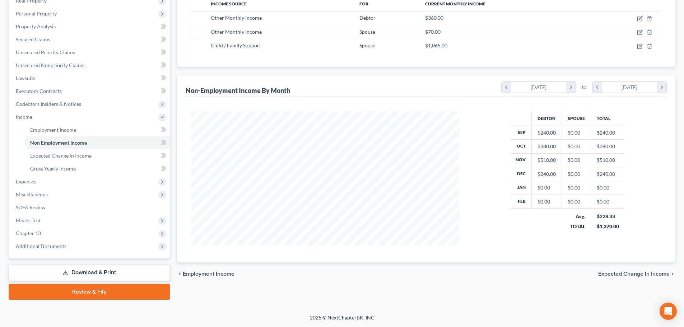
click at [648, 273] on span "Expected Change in Income" at bounding box center [633, 274] width 71 height 6
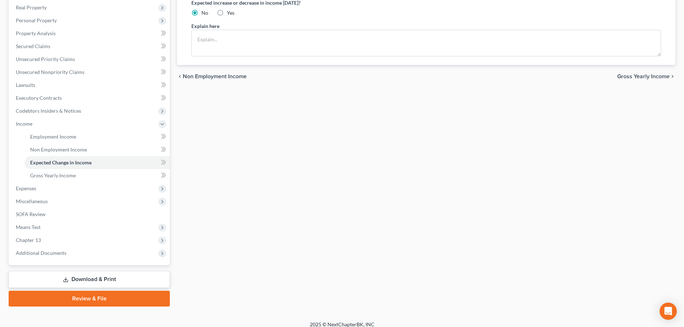
scroll to position [119, 0]
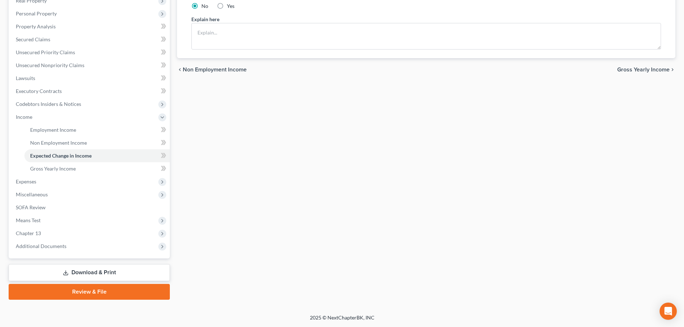
click at [74, 276] on link "Download & Print" at bounding box center [89, 272] width 161 height 17
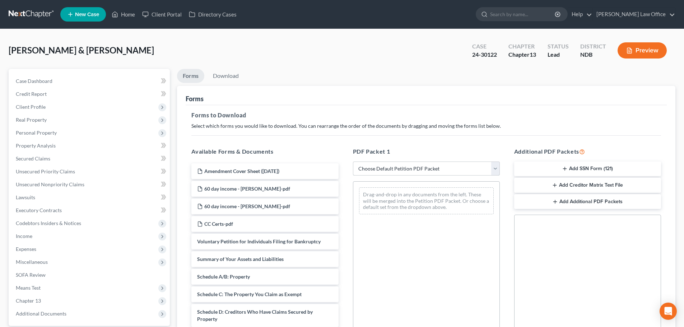
click at [495, 166] on select "Choose Default Petition PDF Packet Complete Bankruptcy Petition (all forms and …" at bounding box center [426, 169] width 147 height 14
select select "8"
click at [353, 162] on select "Choose Default Petition PDF Packet Complete Bankruptcy Petition (all forms and …" at bounding box center [426, 169] width 147 height 14
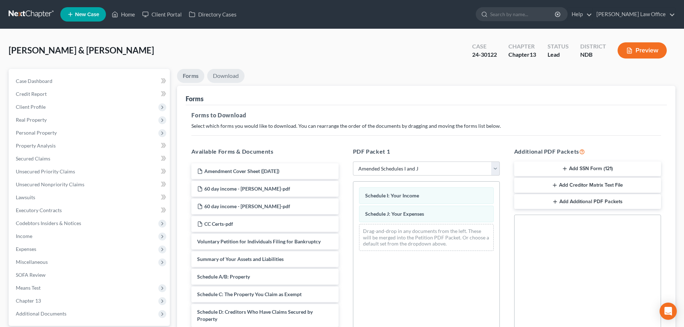
click at [232, 76] on link "Download" at bounding box center [225, 76] width 37 height 14
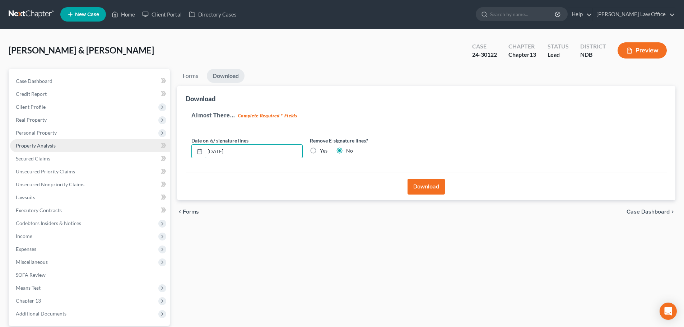
drag, startPoint x: 253, startPoint y: 153, endPoint x: 146, endPoint y: 150, distance: 107.7
click at [146, 150] on div "Petition Navigation Case Dashboard Payments Invoices Payments Payments Credit R…" at bounding box center [342, 218] width 674 height 298
click at [320, 150] on label "Yes" at bounding box center [324, 150] width 8 height 7
click at [323, 150] on input "Yes" at bounding box center [325, 149] width 5 height 5
radio input "true"
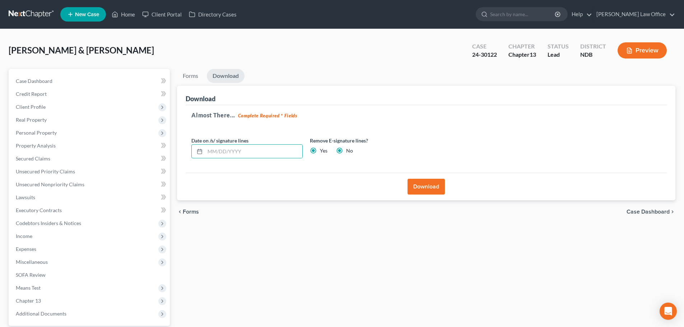
radio input "false"
click at [432, 187] on button "Download" at bounding box center [425, 187] width 37 height 16
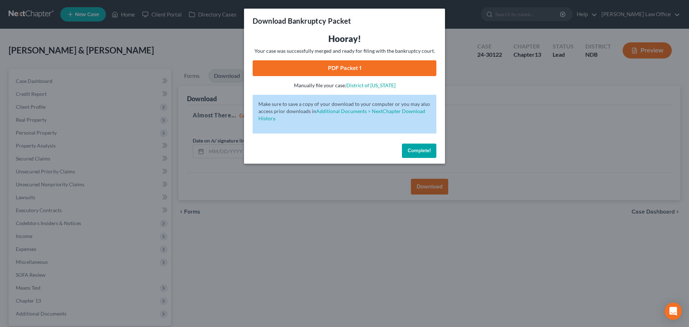
click at [361, 64] on link "PDF Packet 1" at bounding box center [345, 68] width 184 height 16
click at [430, 149] on span "Complete!" at bounding box center [419, 151] width 23 height 6
